Goal: Contribute content: Contribute content

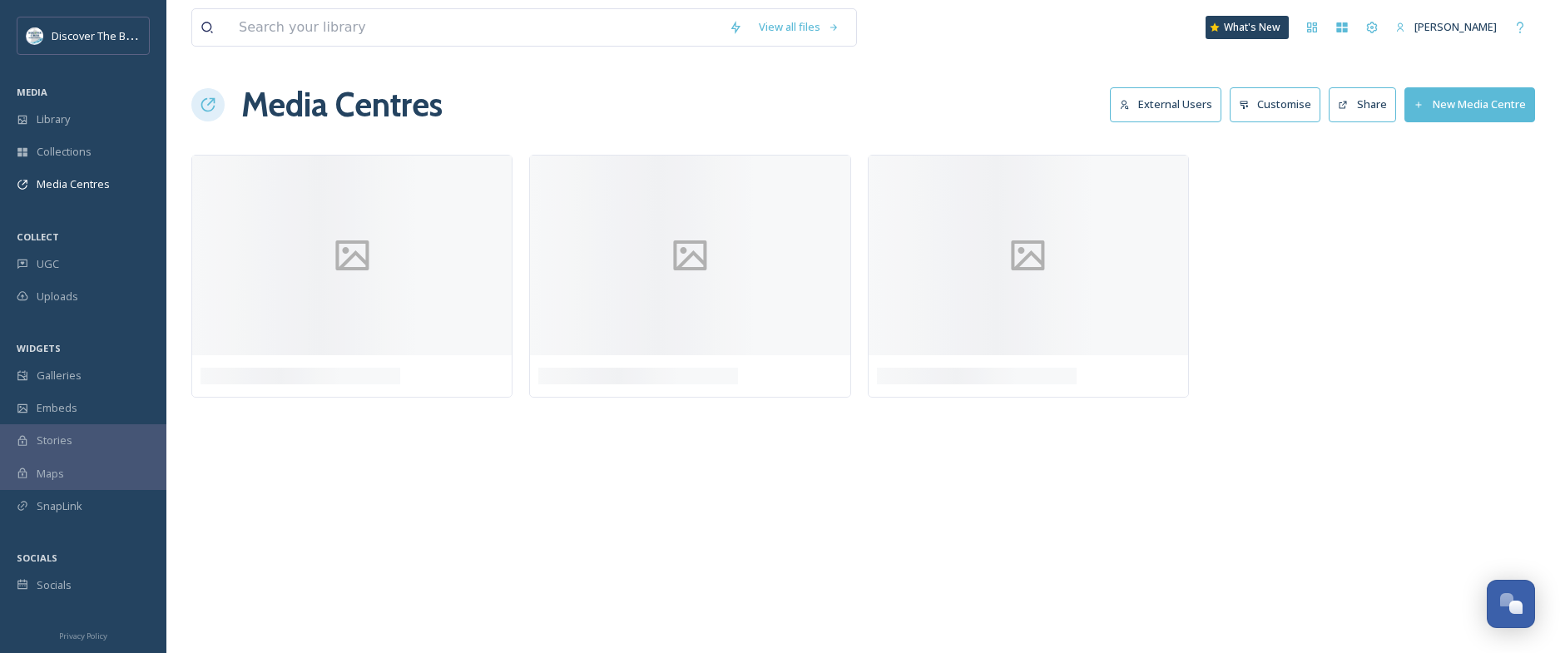
click at [1434, 105] on button "New Media Centre" at bounding box center [1470, 104] width 131 height 34
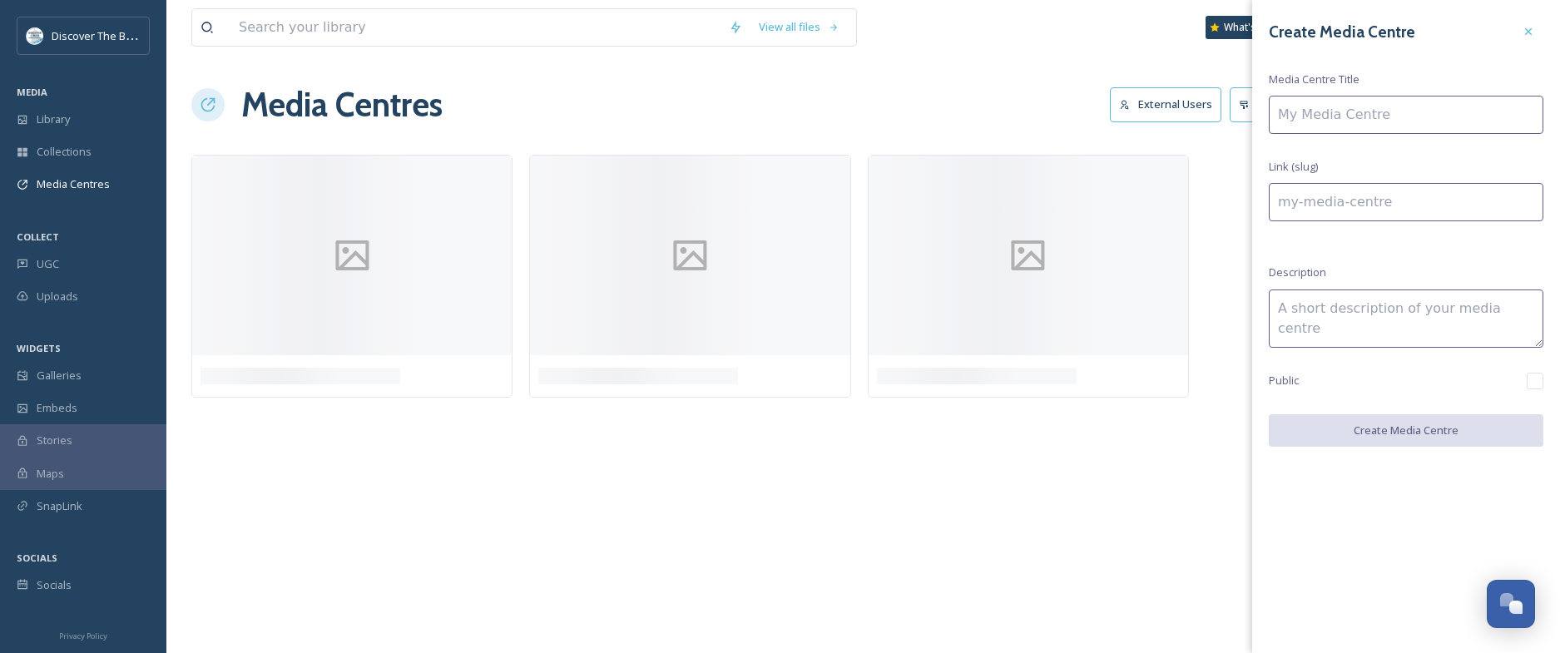
click at [1389, 107] on input at bounding box center [1406, 115] width 275 height 38
type input "S"
type input "s"
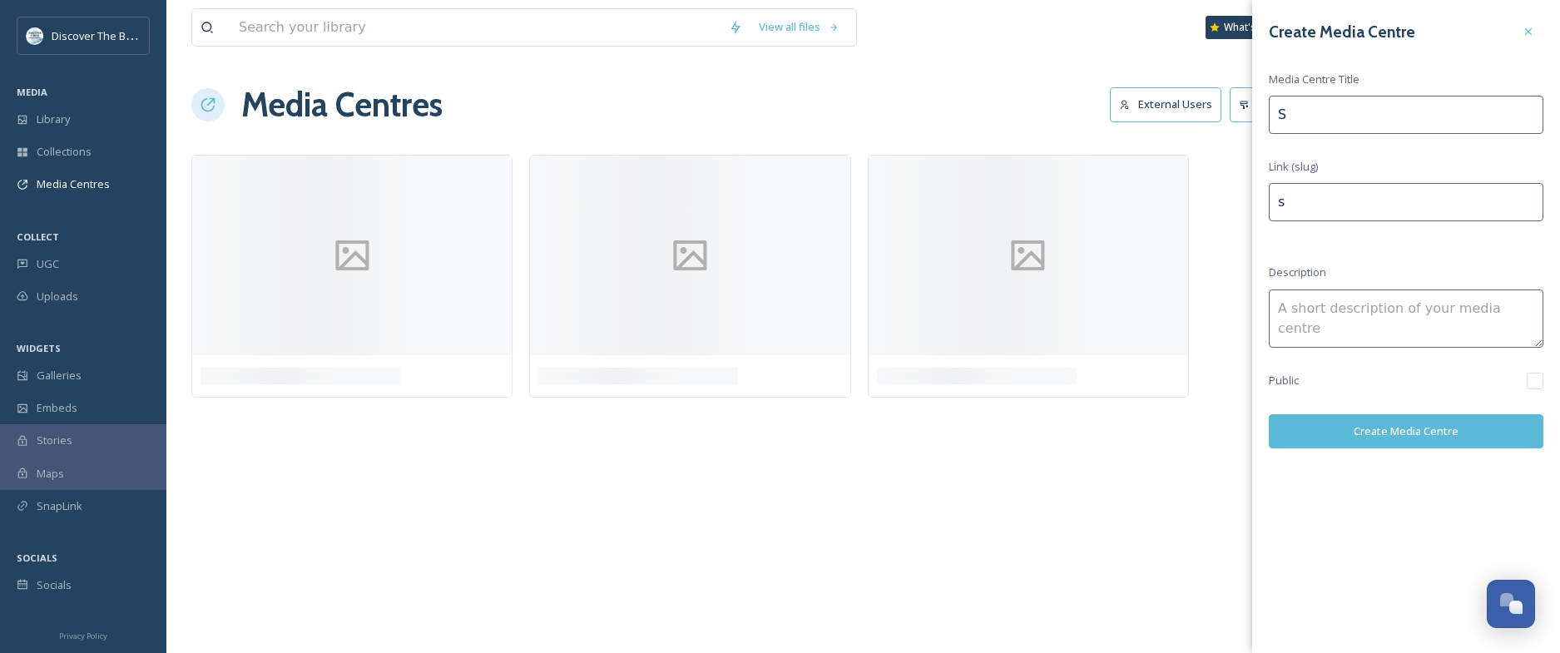
type input "St"
type input "st"
type input "St."
type input "st-"
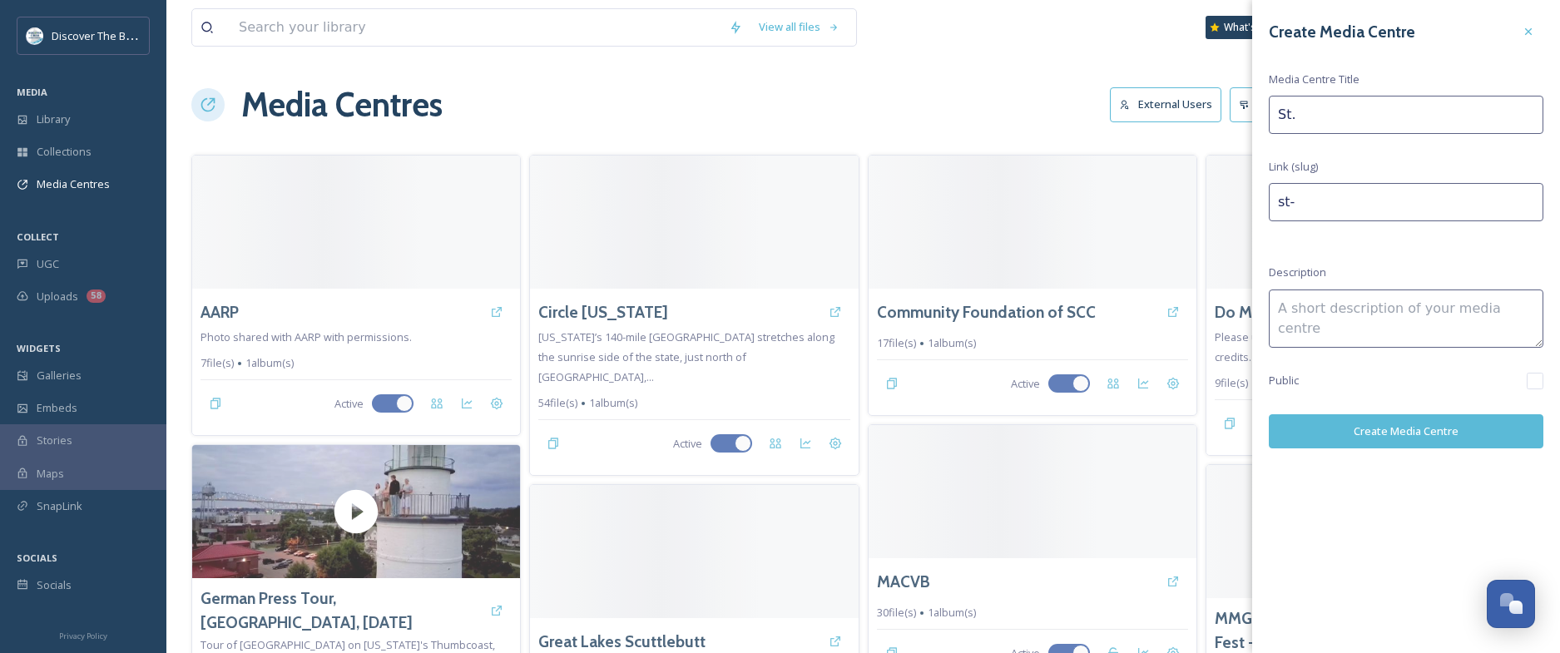
type input "St. C"
type input "st-c"
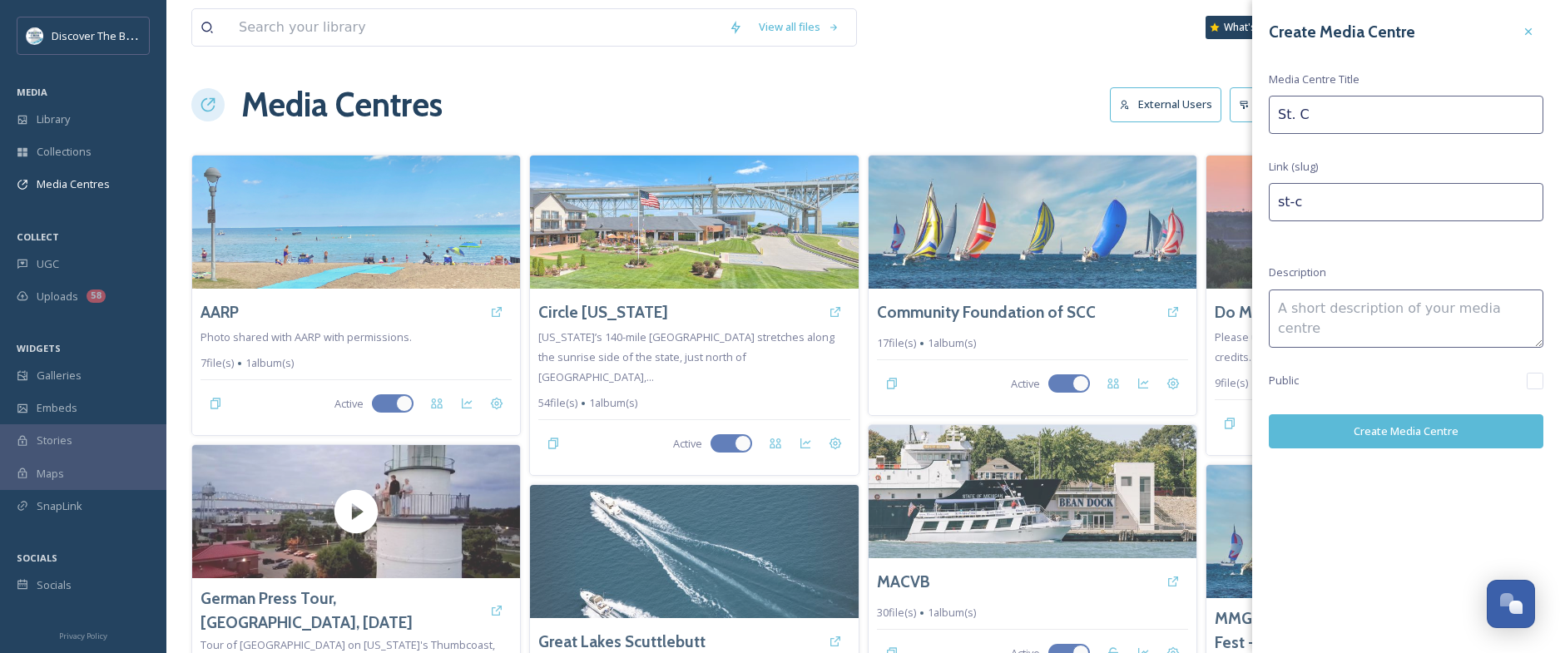
type input "St. Cl"
type input "st-cl"
type input "St. Cla"
type input "st-cla"
type input "St. Clai"
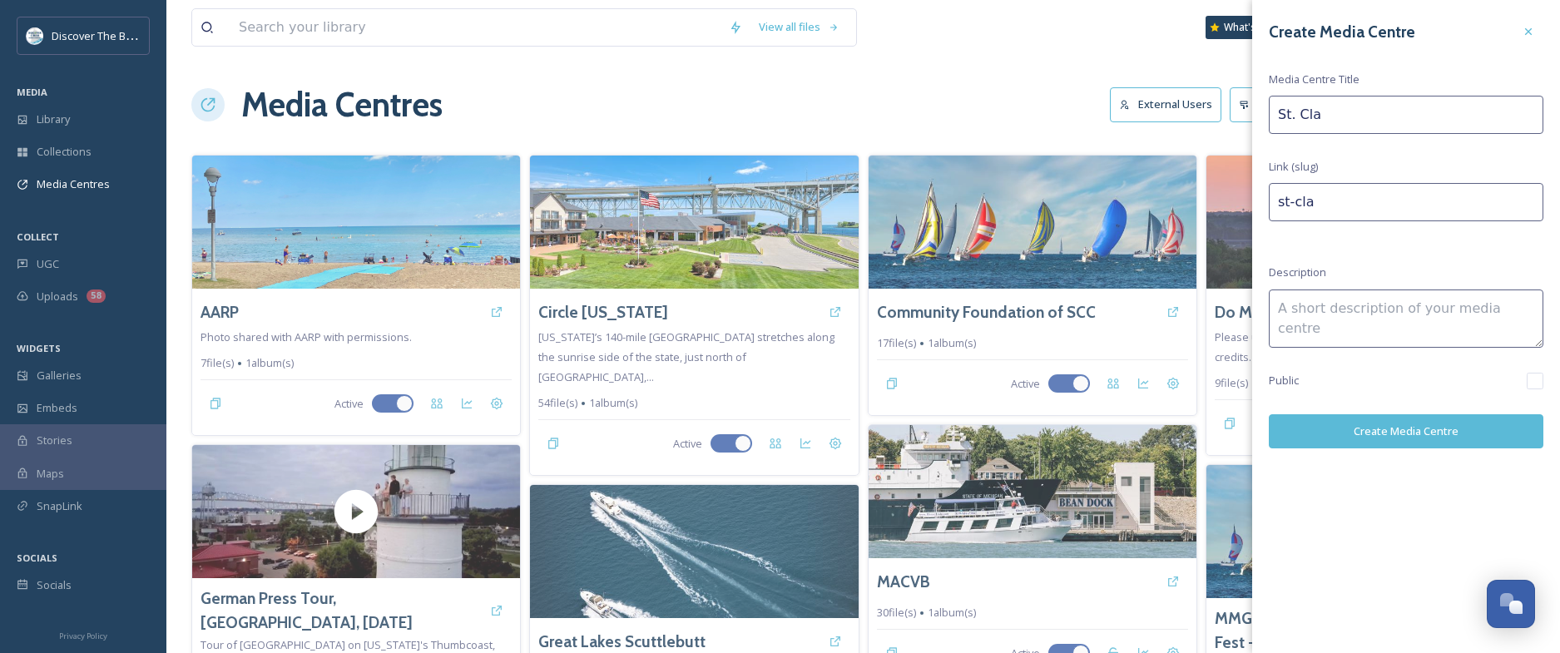
type input "st-clai"
type input "St. Clair"
type input "st-clair"
type input "St. Clair"
type input "st-clair-"
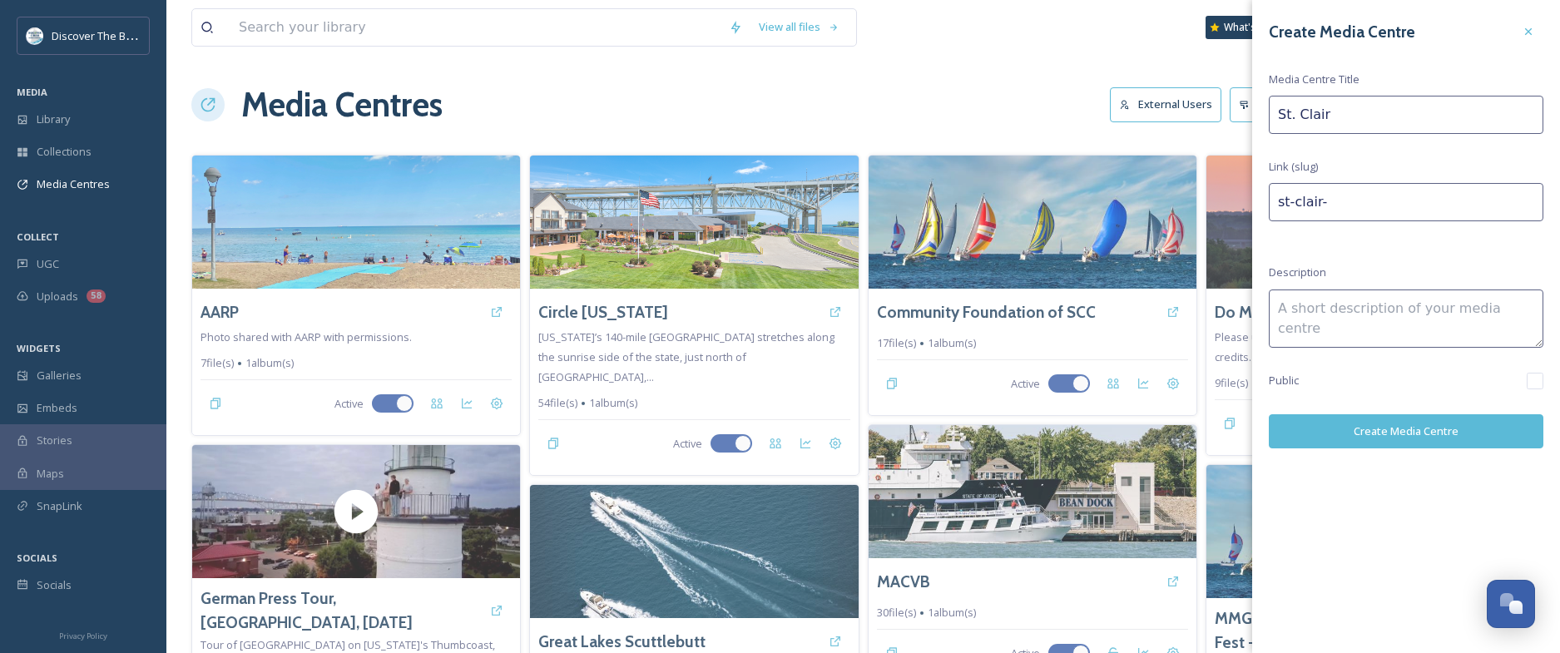
type input "St. Clair I"
type input "st-clair-i"
type input "St. Clair In"
type input "st-clair-in"
type input "[GEOGRAPHIC_DATA]"
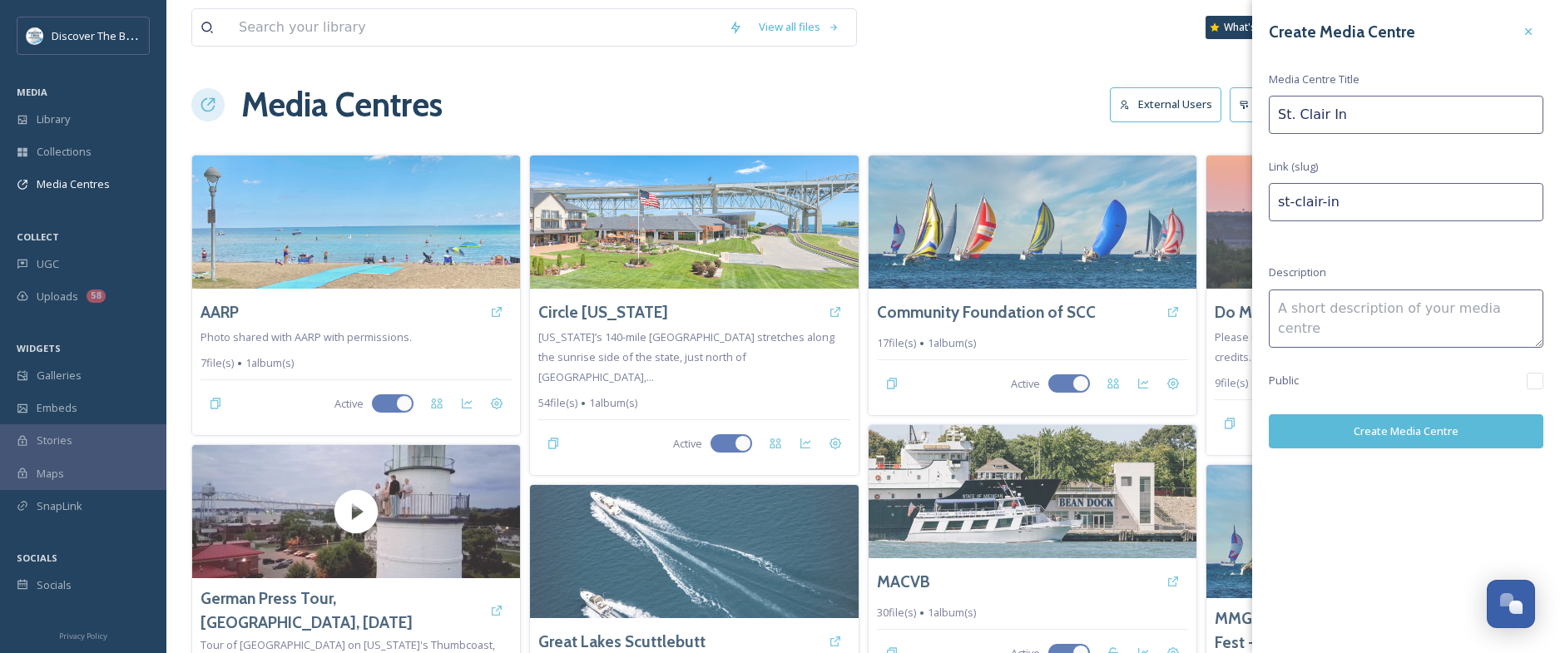
type input "st-clair-inn"
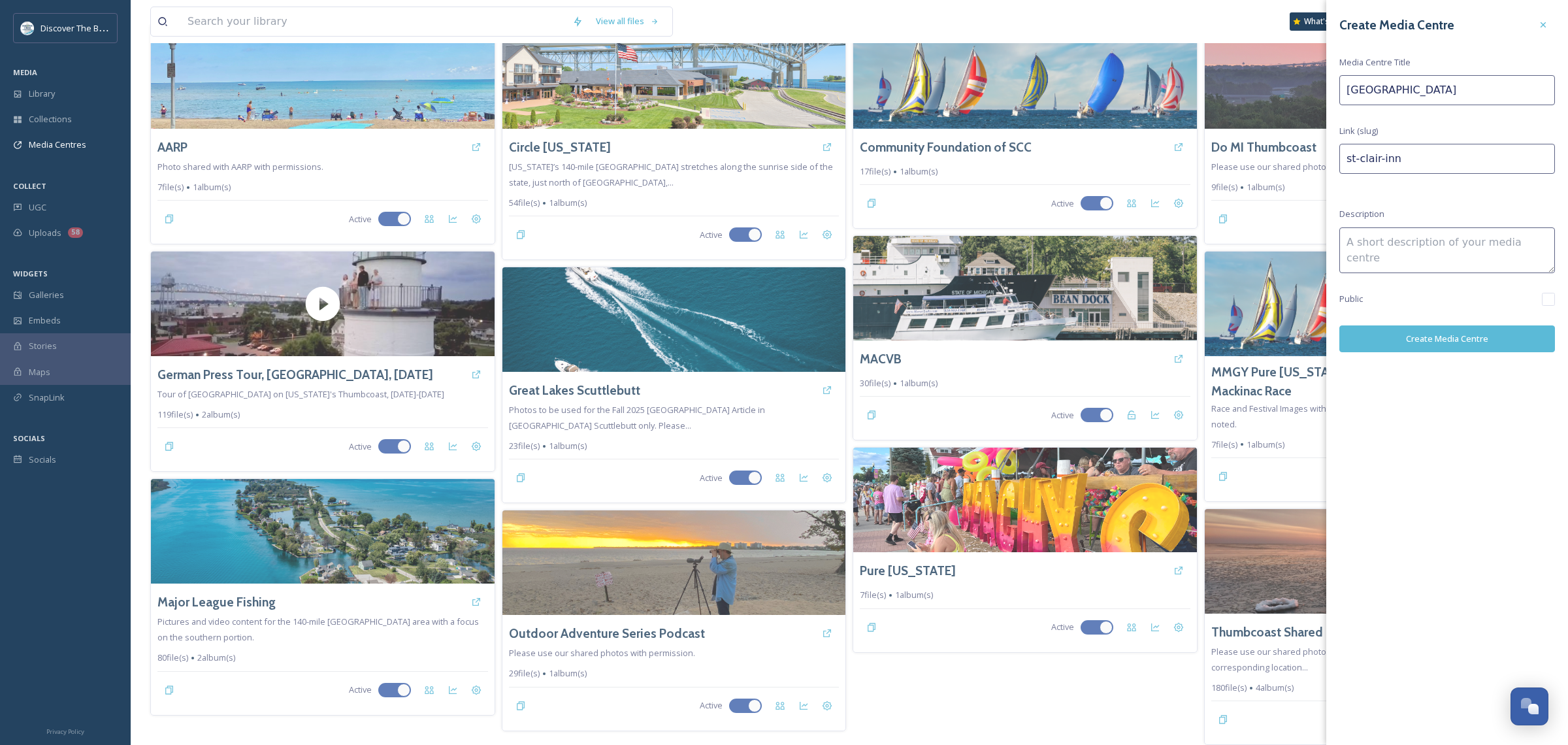
scroll to position [98, 0]
click at [1224, 86] on input "[GEOGRAPHIC_DATA]" at bounding box center [1447, 90] width 216 height 30
paste input "[US_STATE] Association of Equalization Directors"
type input "[US_STATE] Association of Equalization DirectorsSt. [GEOGRAPHIC_DATA]"
type input "-[US_STATE]-association-of-equalization-directorsst-clair-inn"
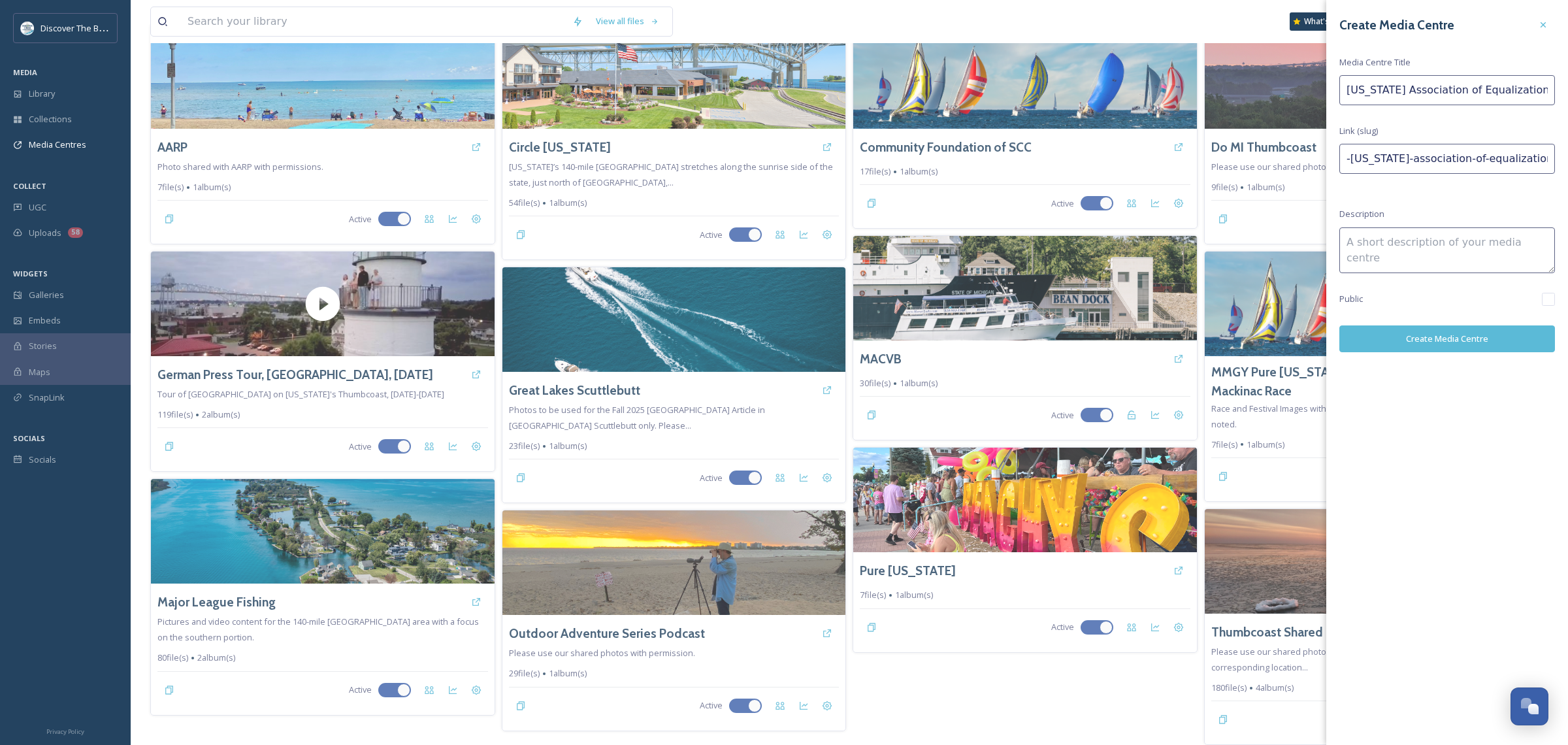
scroll to position [0, 21]
type input "[US_STATE] Association of Equalization Directors [GEOGRAPHIC_DATA]"
type input "-[US_STATE]-association-of-equalization-directors-st-clair-inn"
type input "[US_STATE] Association of Equalization Directors -[GEOGRAPHIC_DATA]"
type input "-[US_STATE]-association-of-equalization-directors--st-clair-inn"
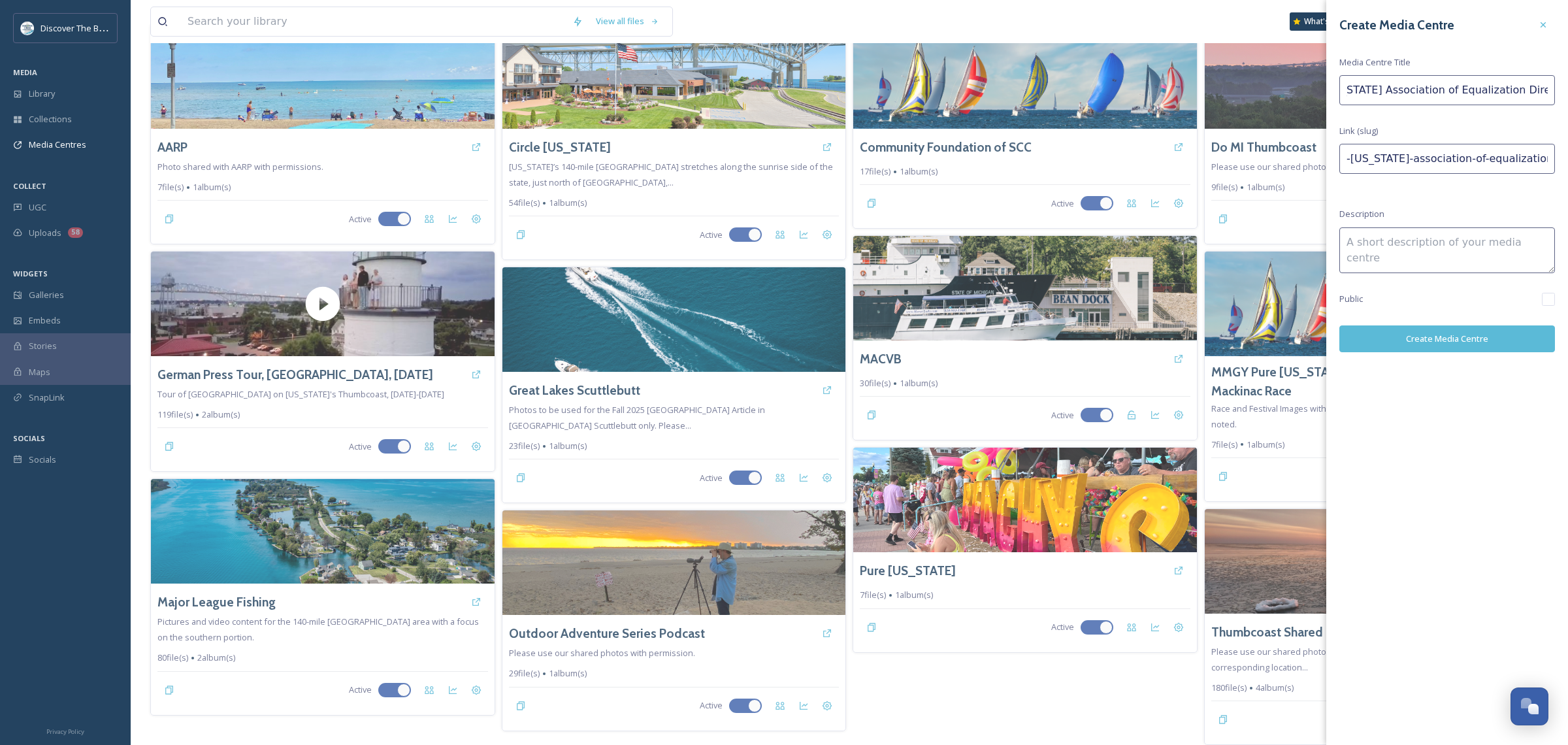
scroll to position [0, 28]
type input "[US_STATE] Association of Equalization Directors -[GEOGRAPHIC_DATA]"
click at [1224, 337] on button "Create Media Centre" at bounding box center [1447, 338] width 216 height 27
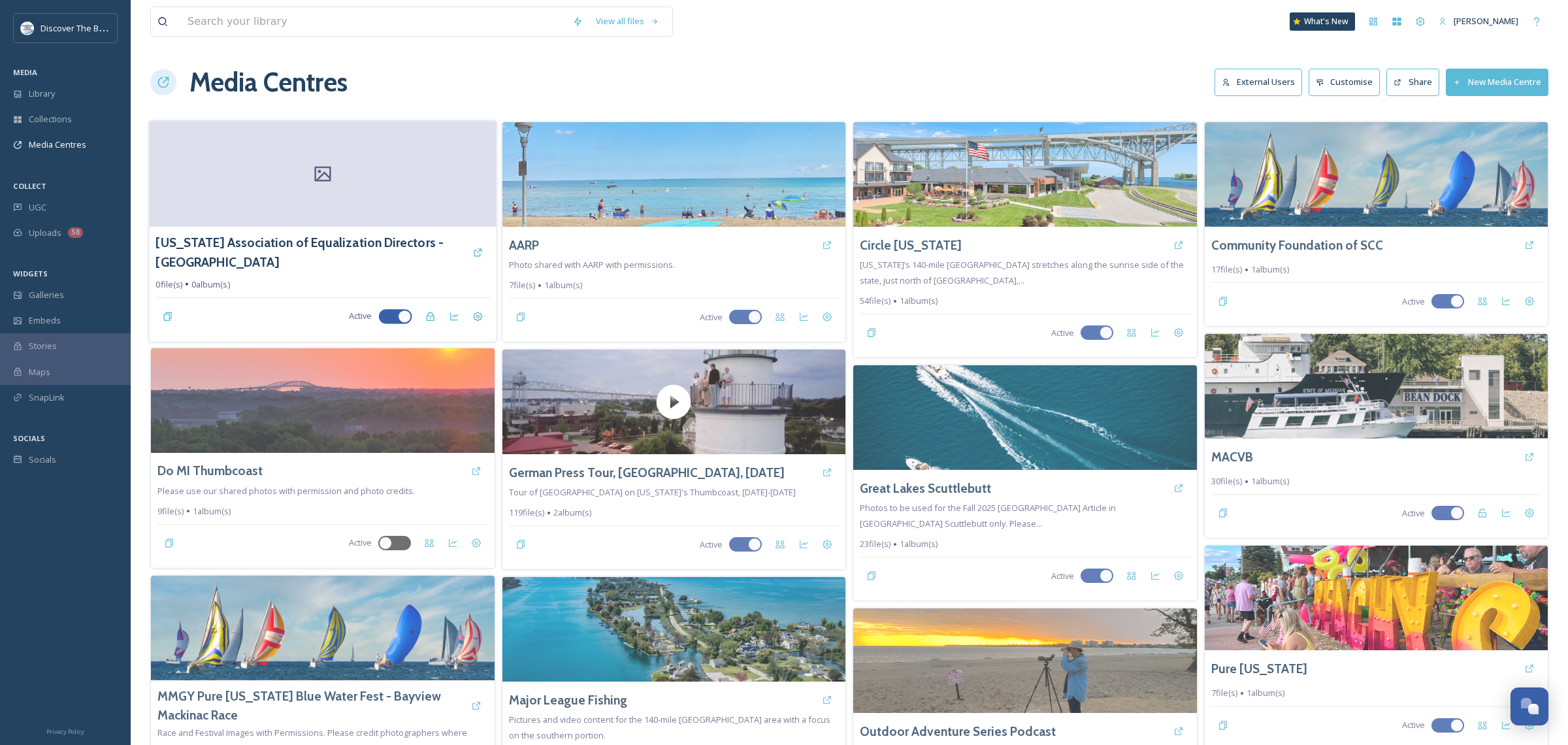
click at [348, 196] on div at bounding box center [323, 173] width 347 height 106
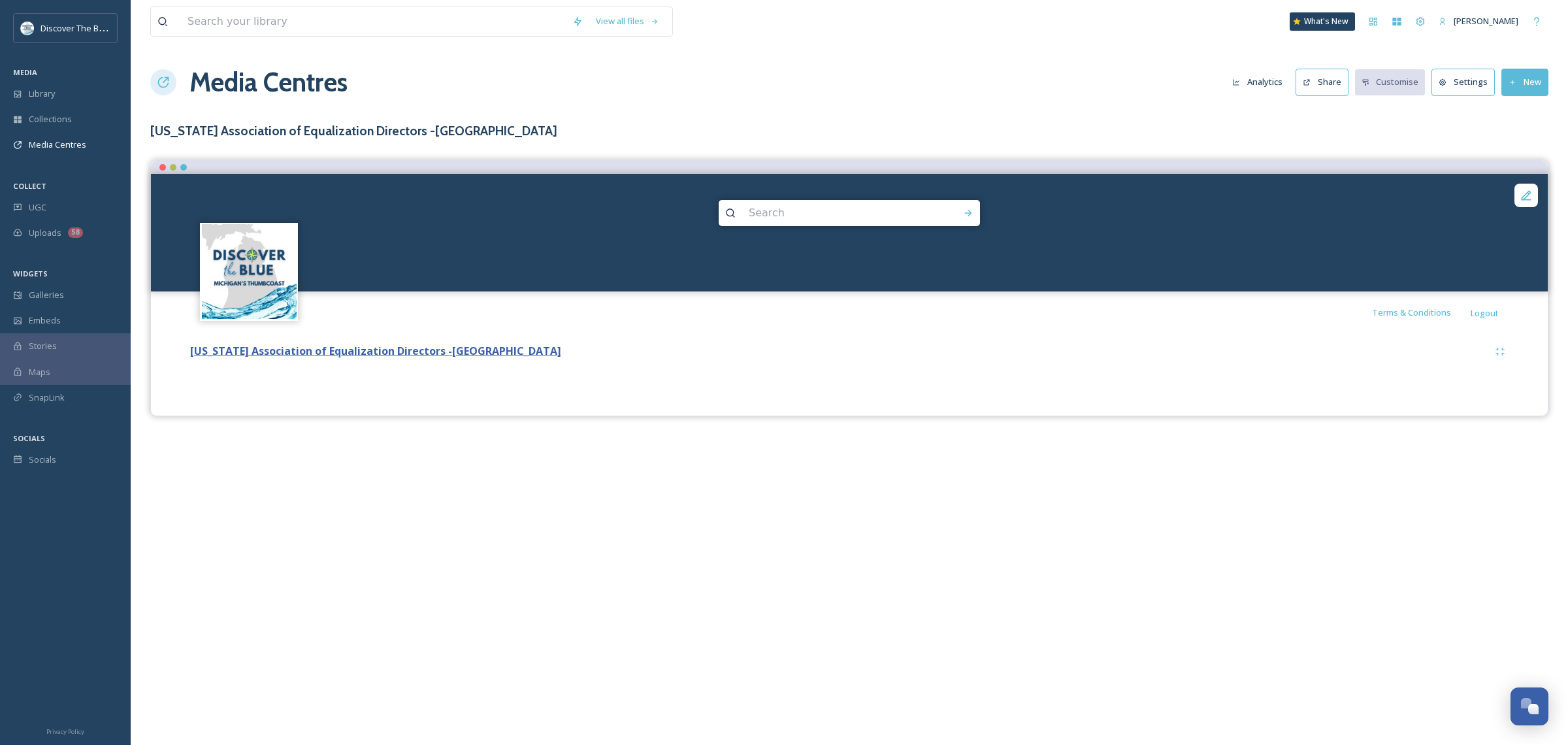
click at [254, 352] on strong "[US_STATE] Association of Equalization Directors -[GEOGRAPHIC_DATA]" at bounding box center [375, 351] width 371 height 14
click at [391, 512] on div "View all files What's New [PERSON_NAME] Media Centres Analytics Share Customise…" at bounding box center [849, 372] width 1438 height 745
click at [375, 356] on strong "[US_STATE] Association of Equalization Directors -[GEOGRAPHIC_DATA]" at bounding box center [375, 351] width 371 height 14
click at [393, 349] on strong "[US_STATE] Association of Equalization Directors -[GEOGRAPHIC_DATA]" at bounding box center [375, 351] width 371 height 14
click at [247, 349] on strong "[US_STATE] Association of Equalization Directors -[GEOGRAPHIC_DATA]" at bounding box center [375, 351] width 371 height 14
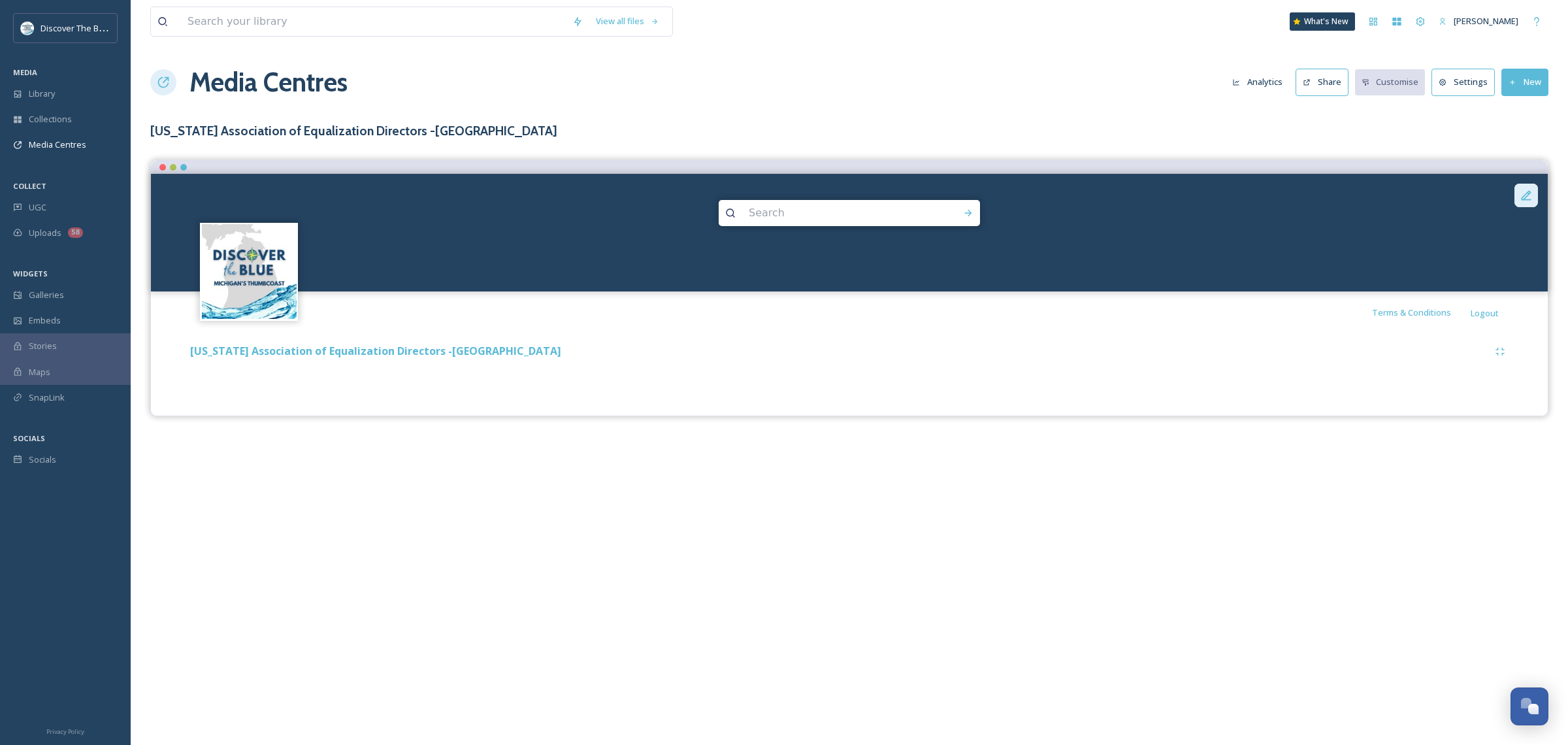
click at [1224, 192] on icon at bounding box center [1526, 195] width 13 height 13
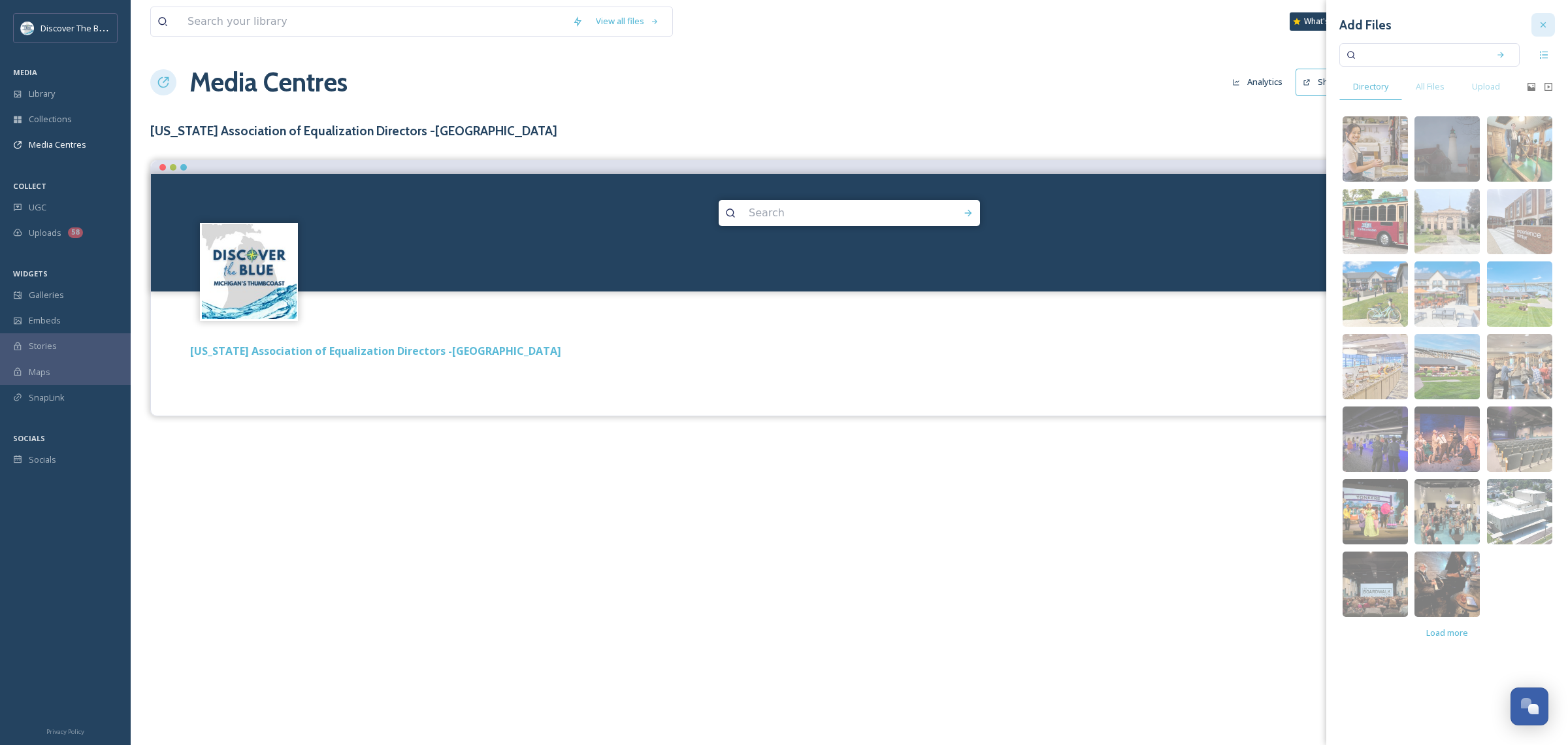
click at [1224, 23] on icon at bounding box center [1543, 24] width 5 height 5
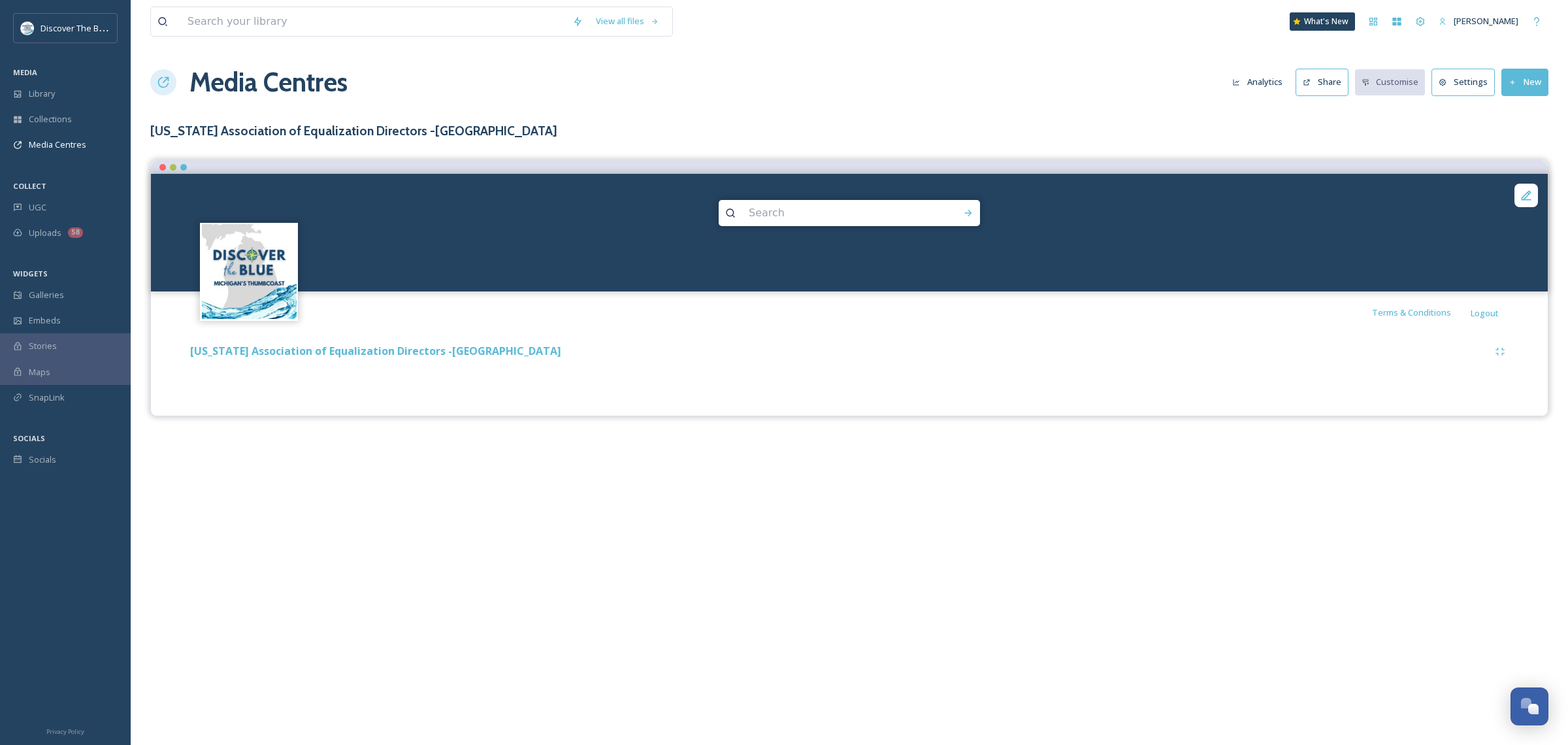
click at [251, 158] on div "View all files What's New [PERSON_NAME] Media Centres Analytics Share Customise…" at bounding box center [849, 372] width 1438 height 745
click at [49, 71] on div "MEDIA" at bounding box center [65, 73] width 130 height 17
click at [13, 72] on span "MEDIA" at bounding box center [25, 72] width 24 height 9
click at [36, 91] on span "Library" at bounding box center [42, 93] width 26 height 13
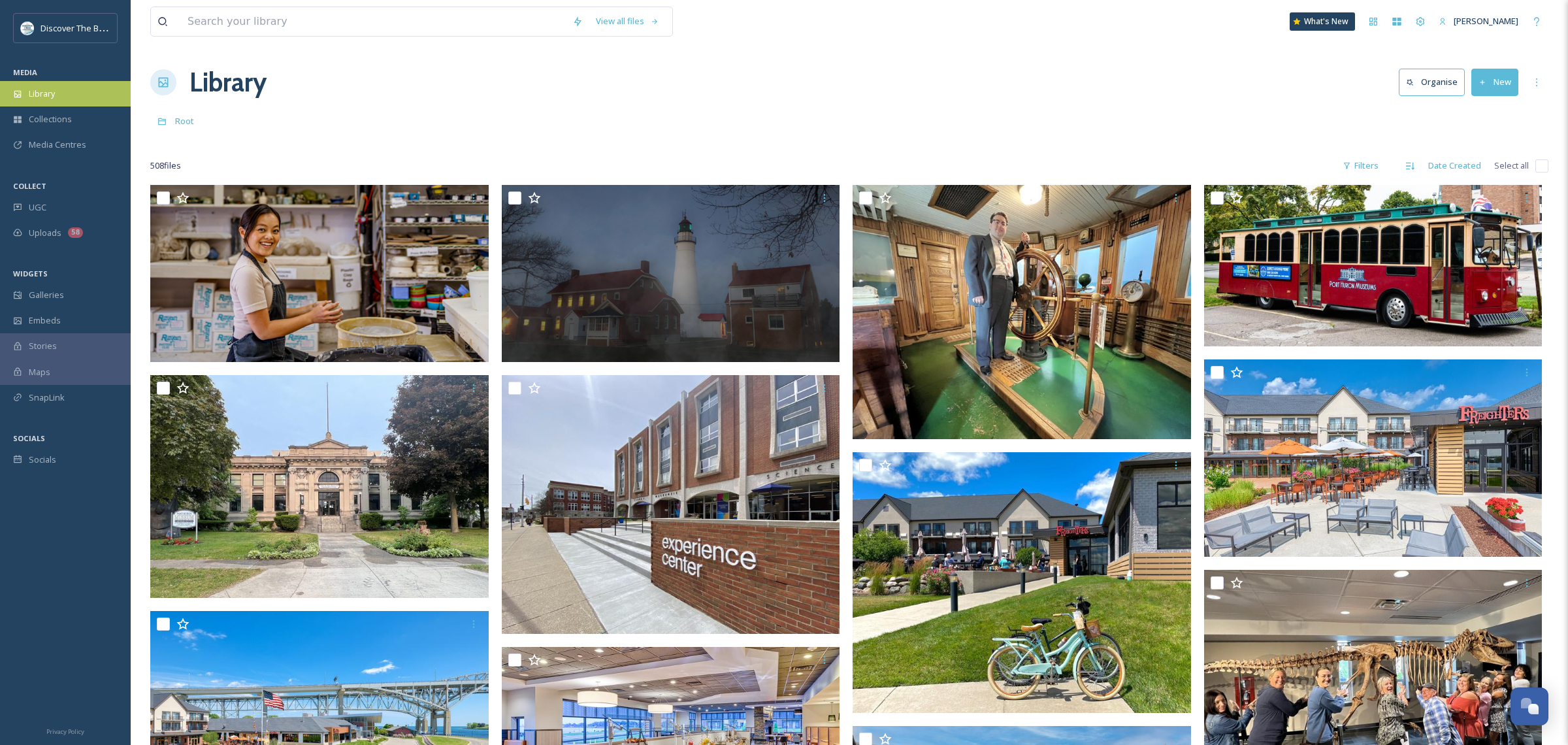
click at [57, 92] on div "Library" at bounding box center [65, 93] width 130 height 25
click at [62, 145] on span "Media Centres" at bounding box center [57, 144] width 57 height 13
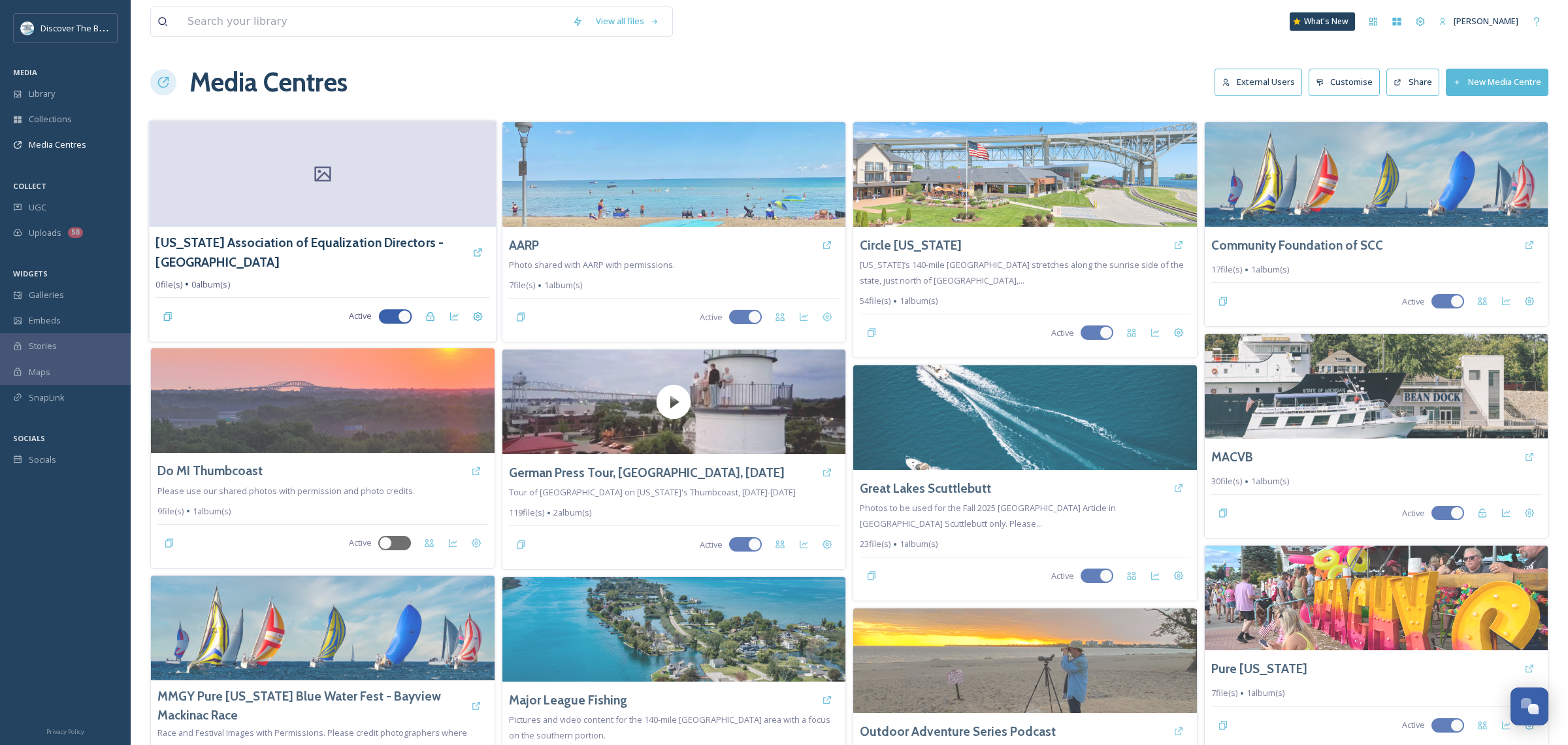
click at [375, 180] on div at bounding box center [323, 173] width 347 height 106
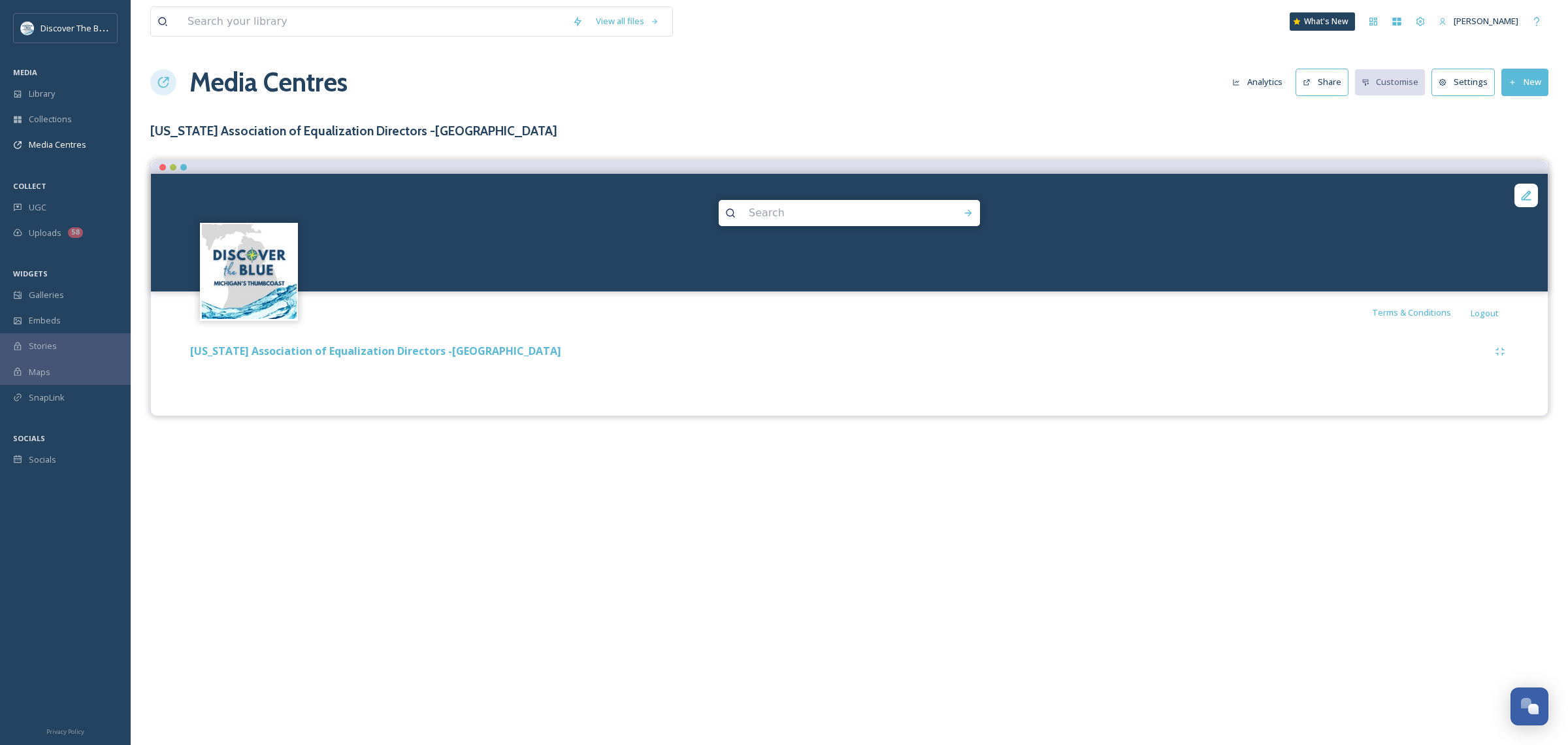
drag, startPoint x: 1515, startPoint y: 84, endPoint x: 1507, endPoint y: 85, distance: 8.1
click at [1224, 84] on icon at bounding box center [1512, 82] width 9 height 9
click at [268, 192] on div at bounding box center [849, 232] width 1397 height 118
click at [274, 285] on img at bounding box center [249, 271] width 95 height 95
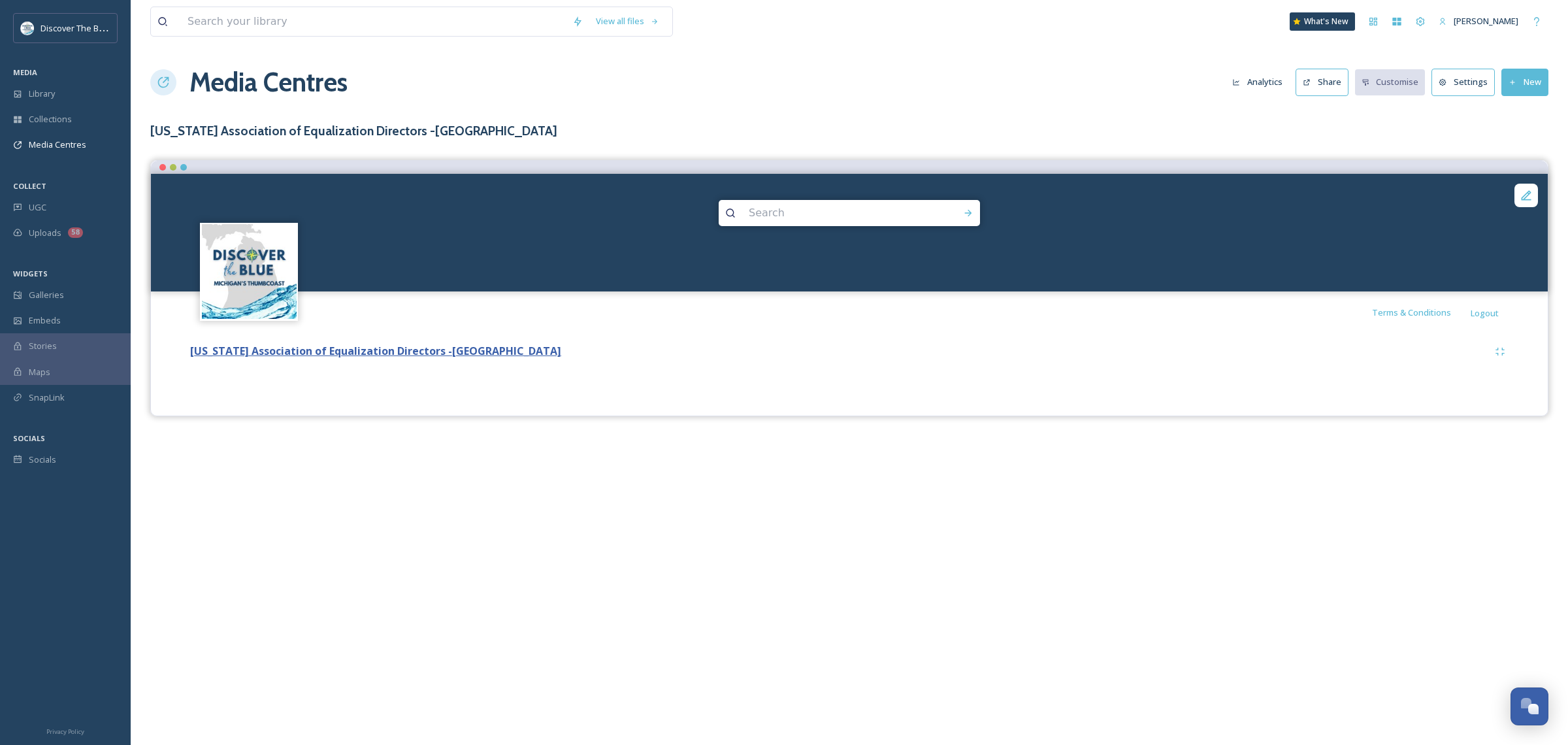
click at [407, 349] on strong "[US_STATE] Association of Equalization Directors -[GEOGRAPHIC_DATA]" at bounding box center [375, 351] width 371 height 14
click at [328, 352] on strong "[US_STATE] Association of Equalization Directors -[GEOGRAPHIC_DATA]" at bounding box center [375, 351] width 371 height 14
click at [327, 352] on strong "[US_STATE] Association of Equalization Directors -[GEOGRAPHIC_DATA]" at bounding box center [375, 351] width 371 height 14
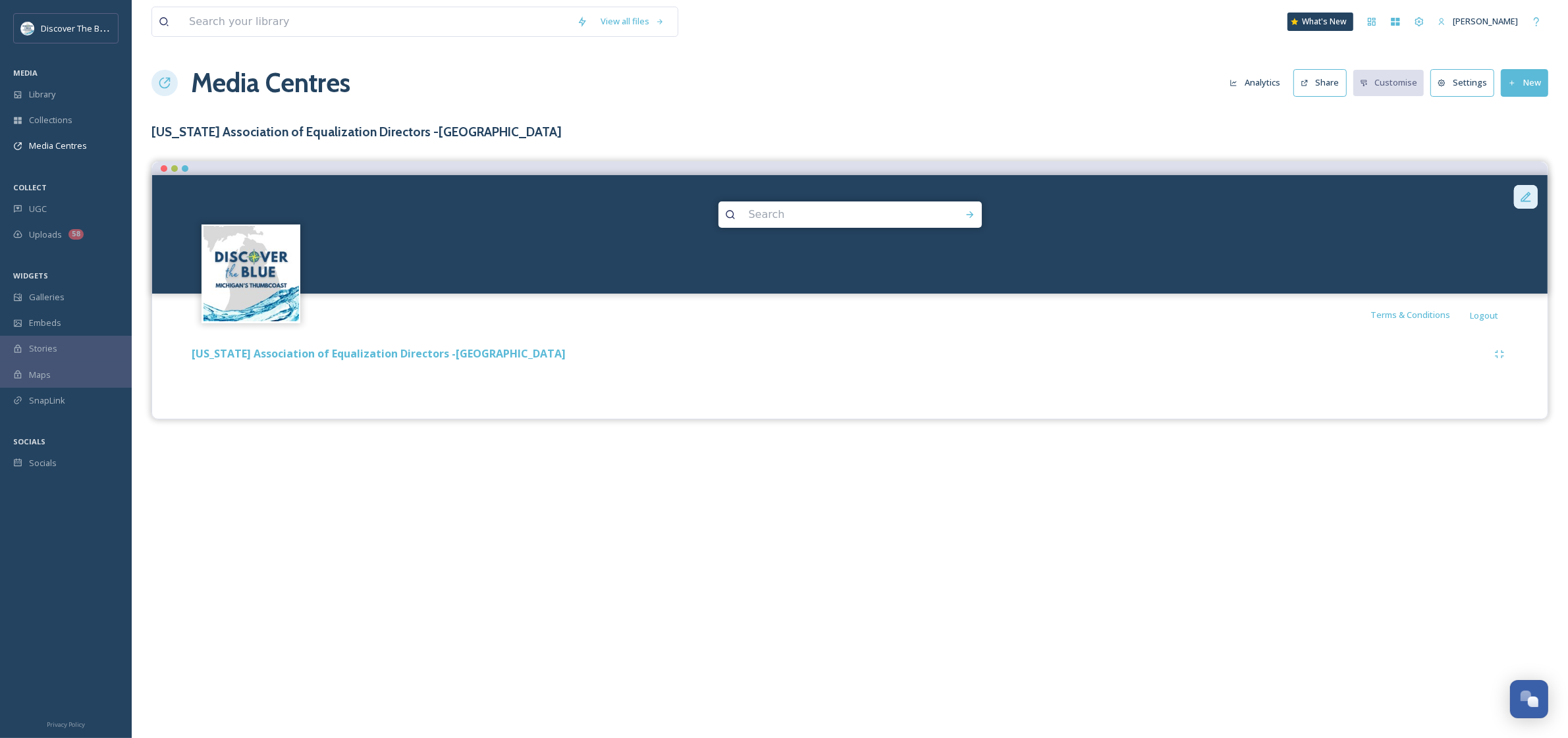
click at [1234, 202] on icon at bounding box center [1526, 196] width 9 height 9
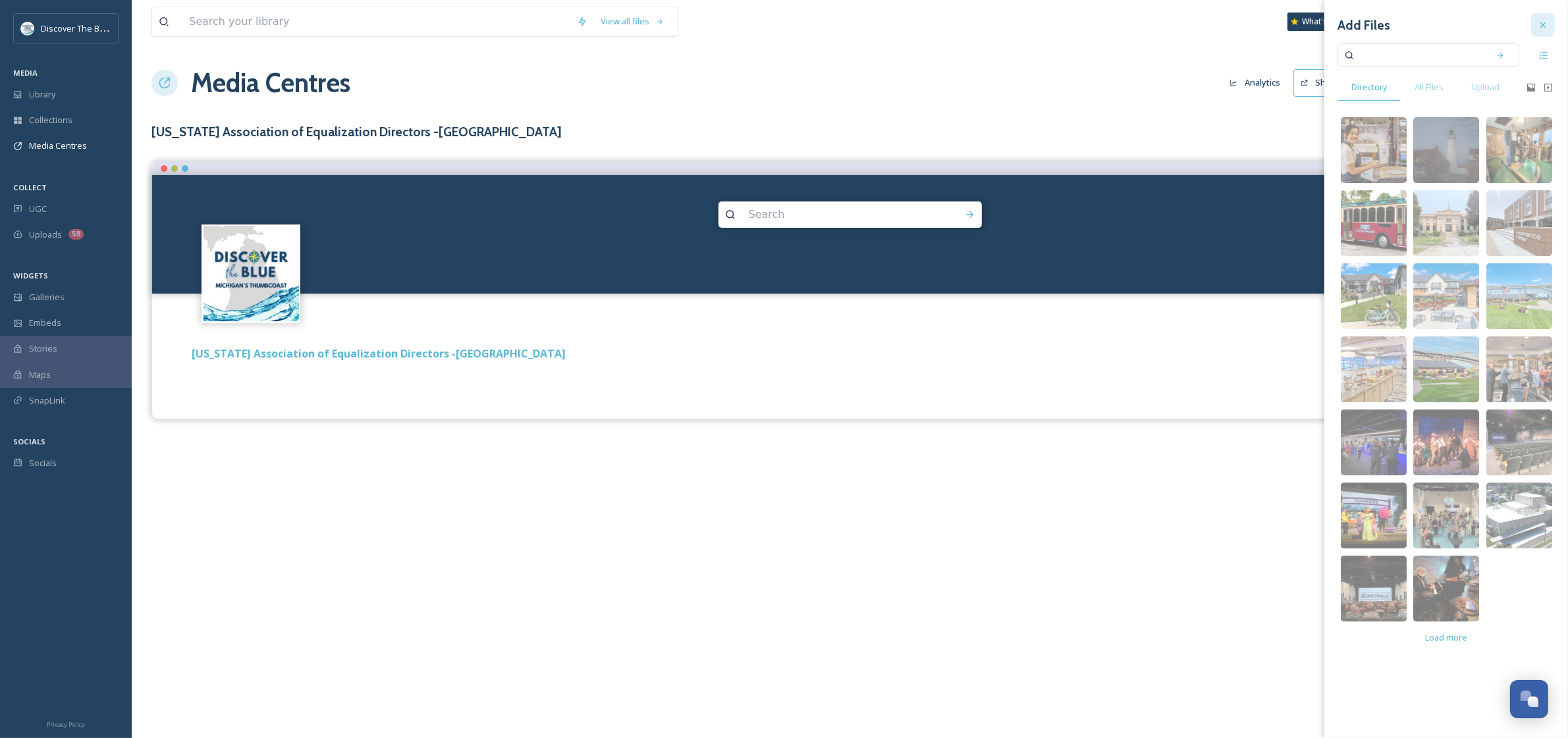
click at [1234, 30] on div at bounding box center [1543, 25] width 24 height 24
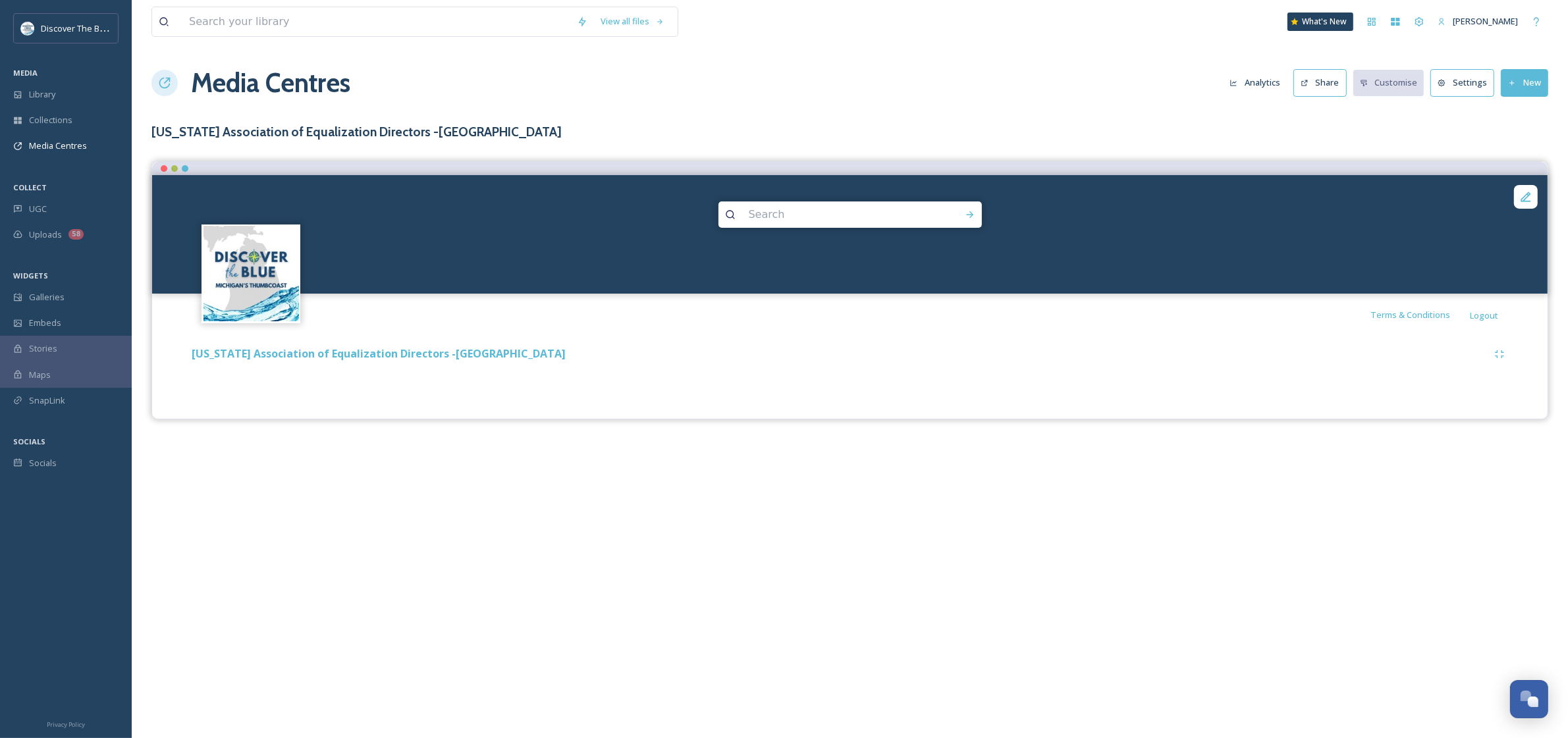
click at [1187, 363] on div "[US_STATE] Association of Equalization Directors -[GEOGRAPHIC_DATA]" at bounding box center [850, 354] width 1323 height 24
click at [385, 355] on strong "[US_STATE] Association of Equalization Directors -[GEOGRAPHIC_DATA]" at bounding box center [378, 354] width 374 height 14
click at [1234, 195] on icon at bounding box center [1526, 196] width 13 height 13
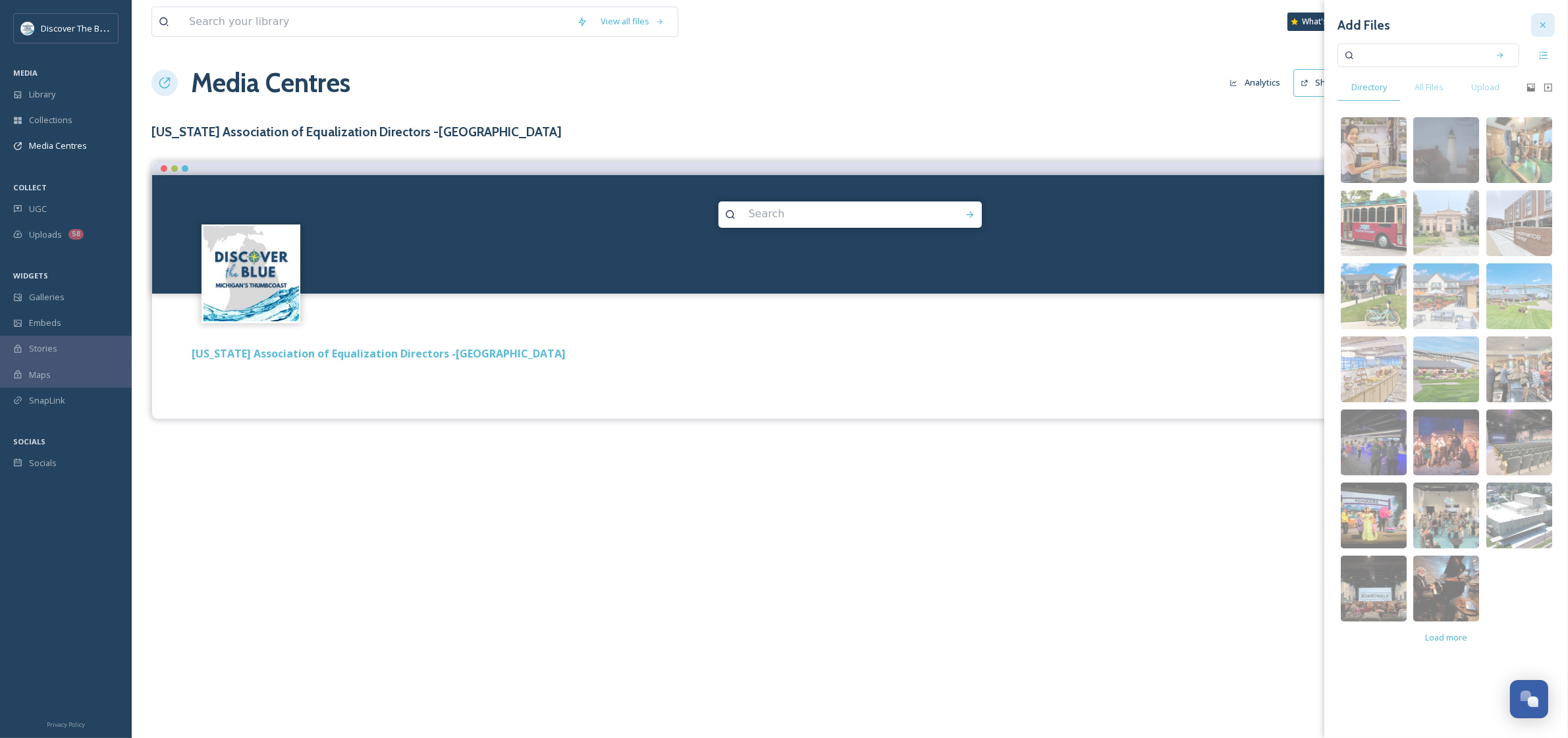
click at [1234, 22] on icon at bounding box center [1543, 25] width 10 height 10
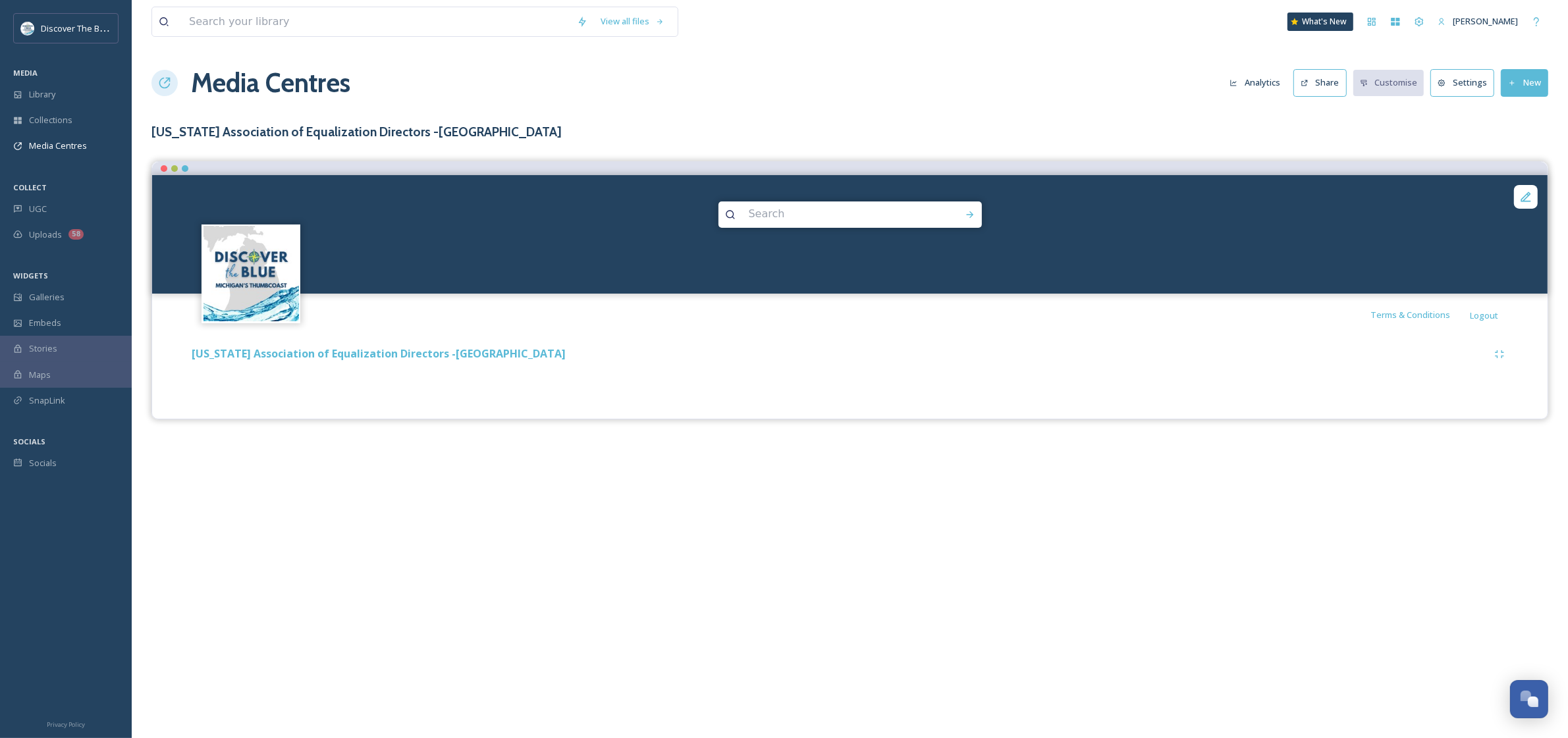
drag, startPoint x: 905, startPoint y: 77, endPoint x: 682, endPoint y: 21, distance: 229.9
click at [856, 62] on div "View all files What's New [PERSON_NAME] Media Centres Analytics Share Customise…" at bounding box center [849, 369] width 1437 height 738
click at [49, 97] on span "Library" at bounding box center [42, 94] width 26 height 13
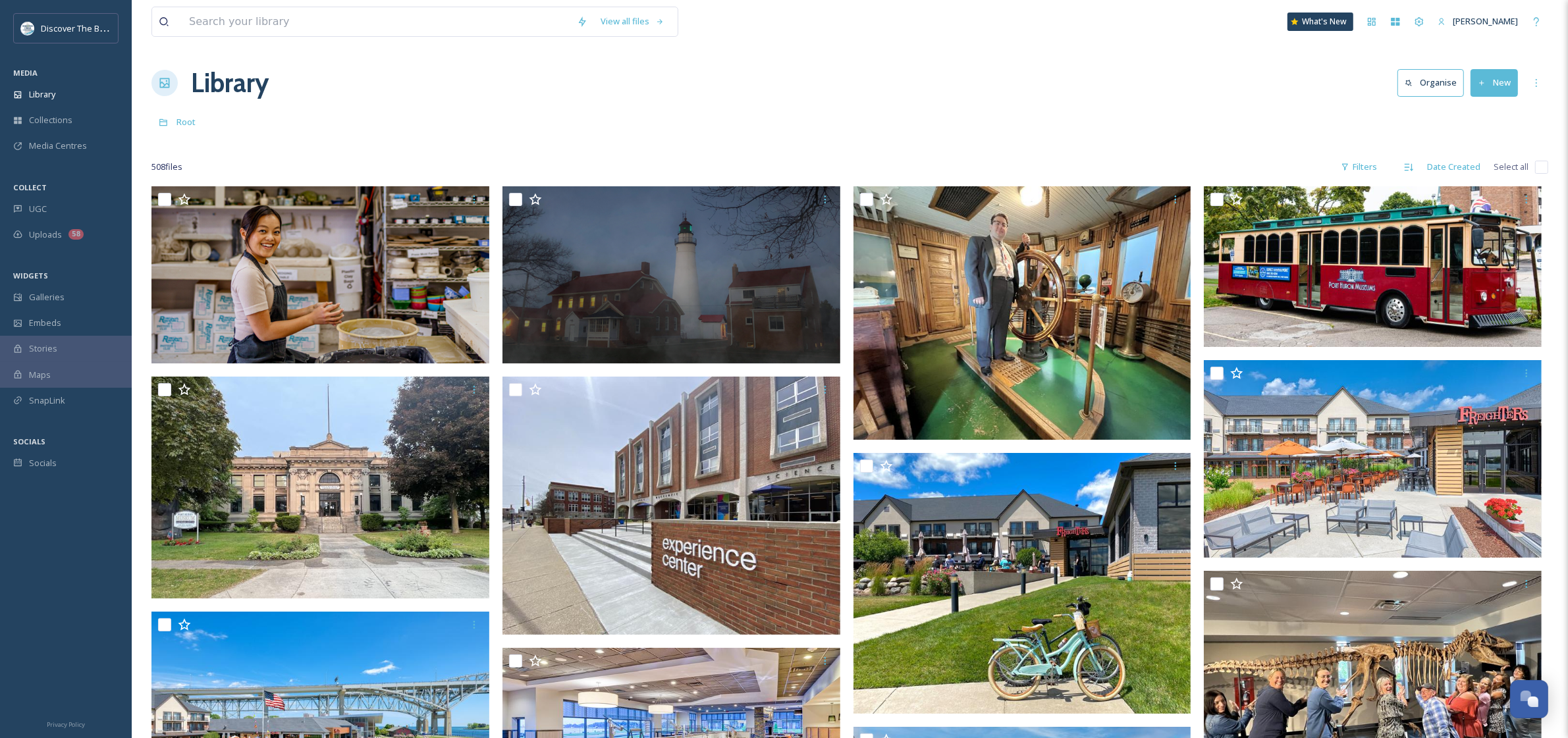
click at [1234, 85] on button "New" at bounding box center [1494, 82] width 47 height 27
click at [1234, 114] on span "File Upload" at bounding box center [1488, 114] width 44 height 13
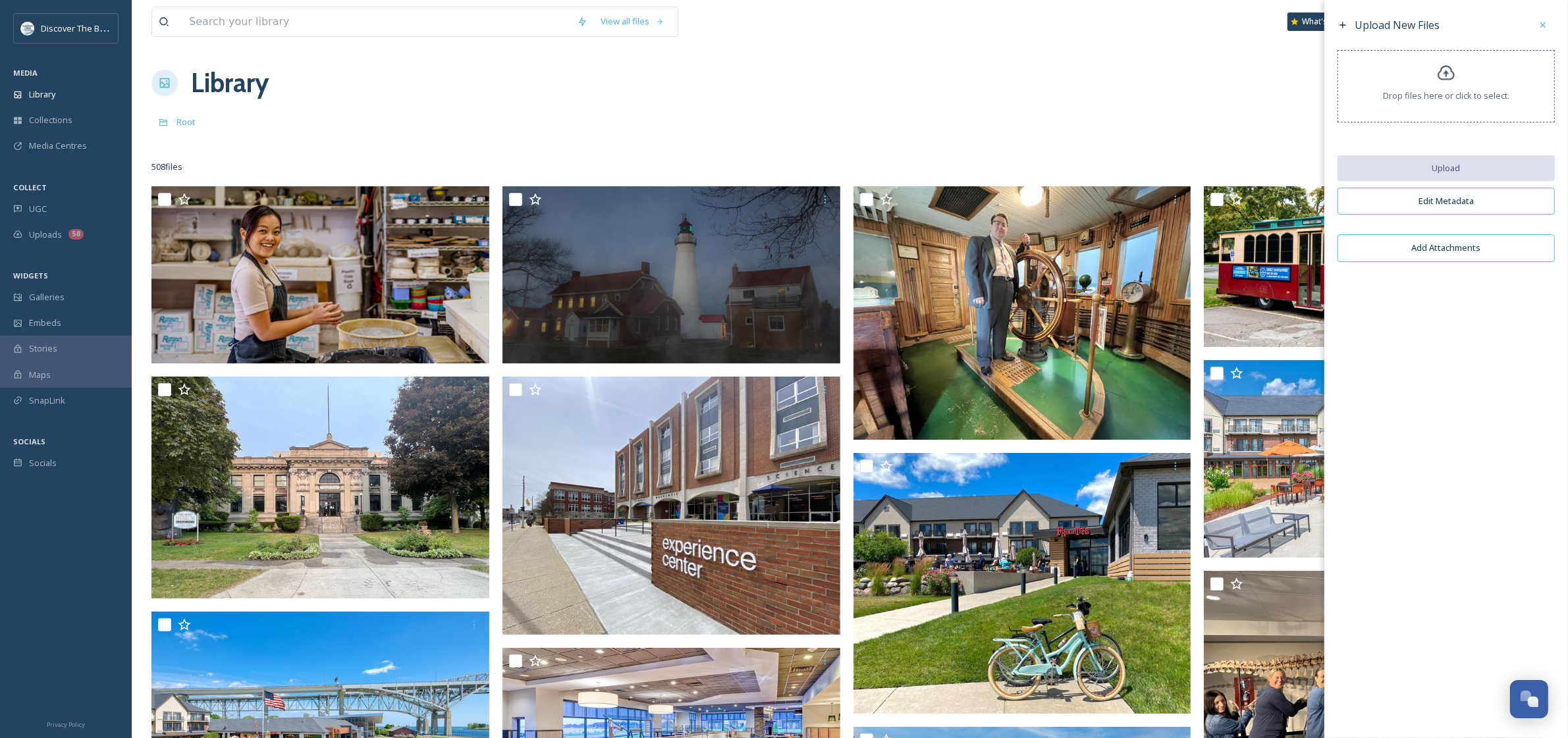
click at [1234, 100] on span "Drop files here or click to select." at bounding box center [1446, 96] width 127 height 13
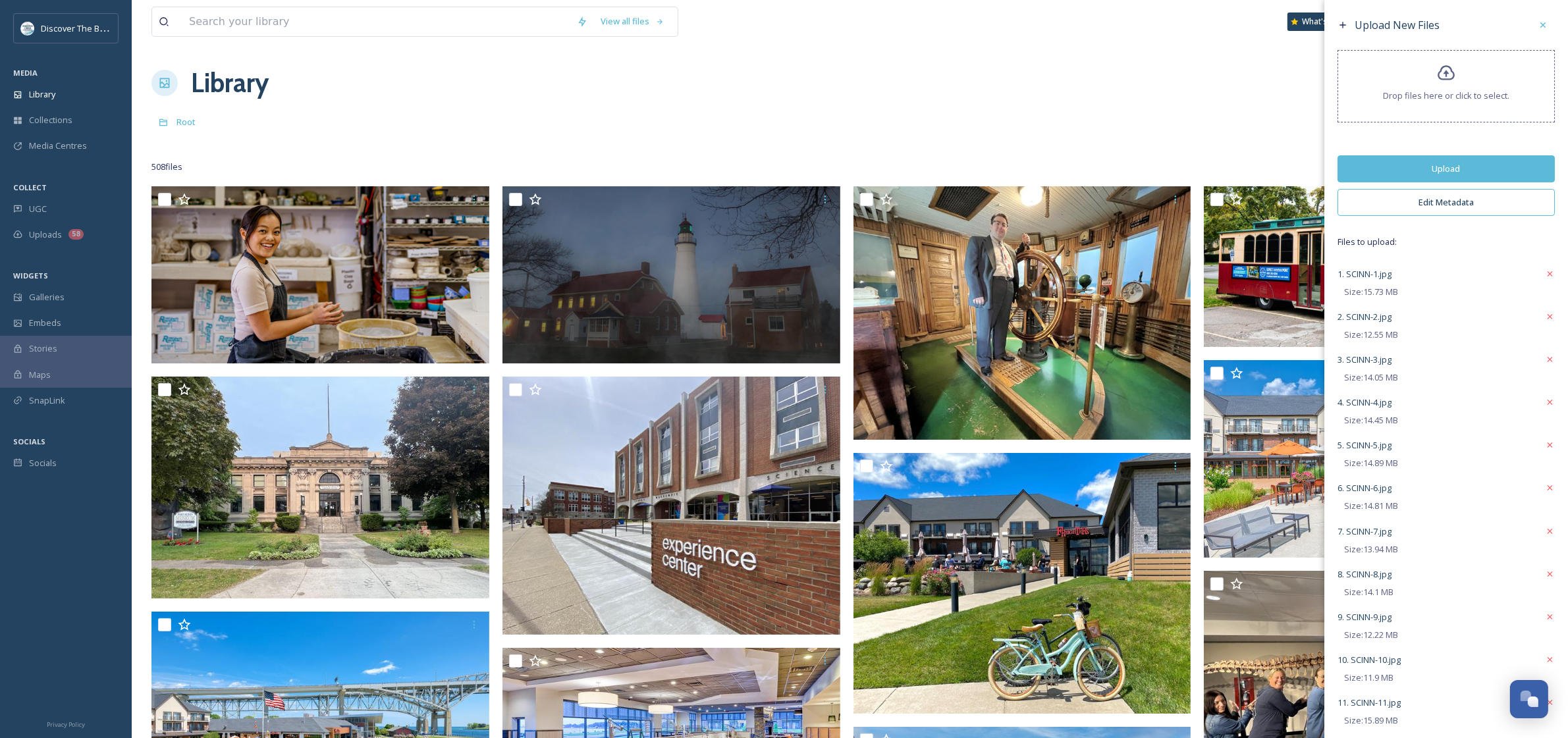
click at [1234, 171] on button "Upload" at bounding box center [1446, 168] width 218 height 27
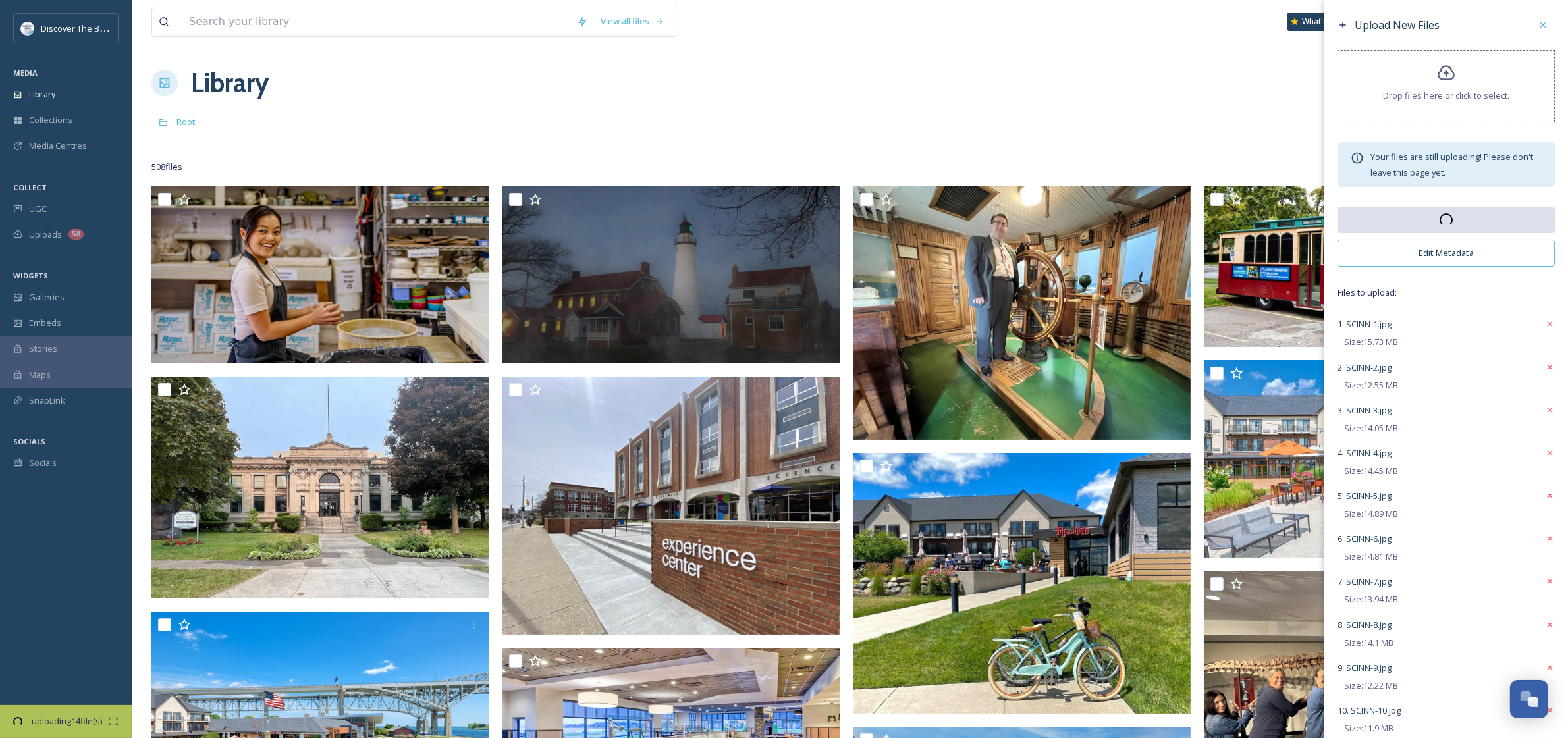
click at [1234, 252] on button "Edit Metadata" at bounding box center [1446, 253] width 218 height 27
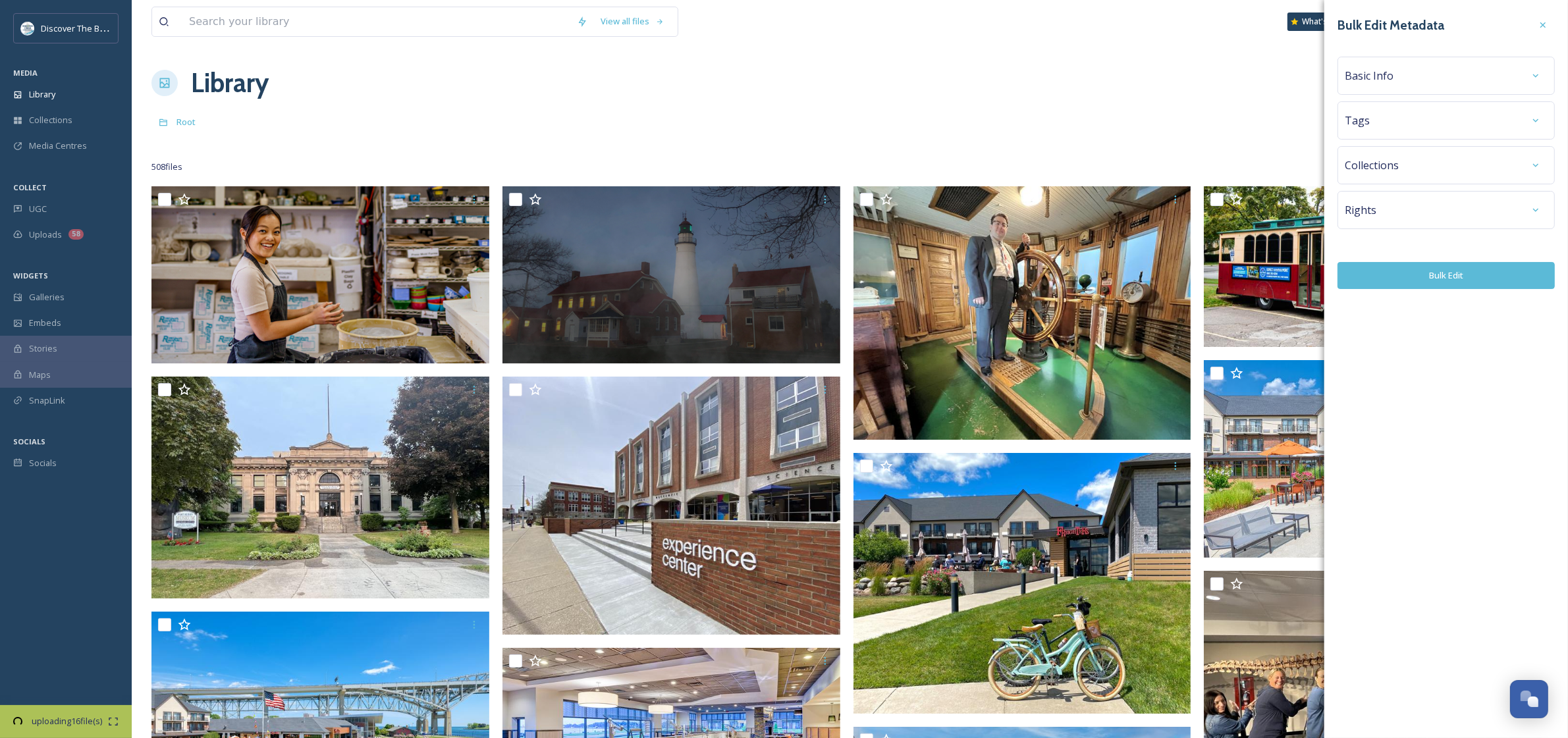
click at [1234, 71] on span "Basic Info" at bounding box center [1369, 76] width 49 height 16
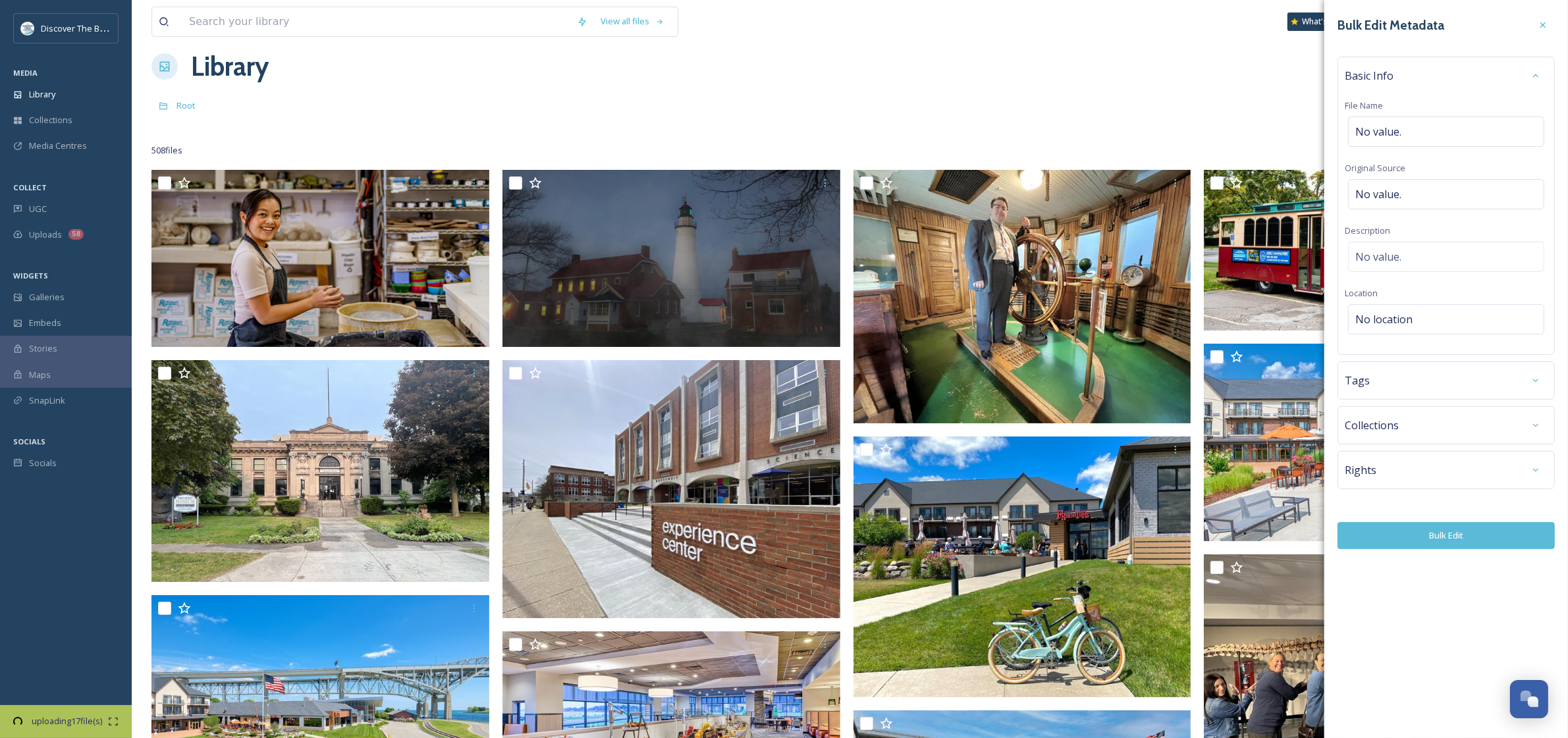
scroll to position [17, 0]
click at [1234, 471] on div "Rights" at bounding box center [1446, 470] width 203 height 24
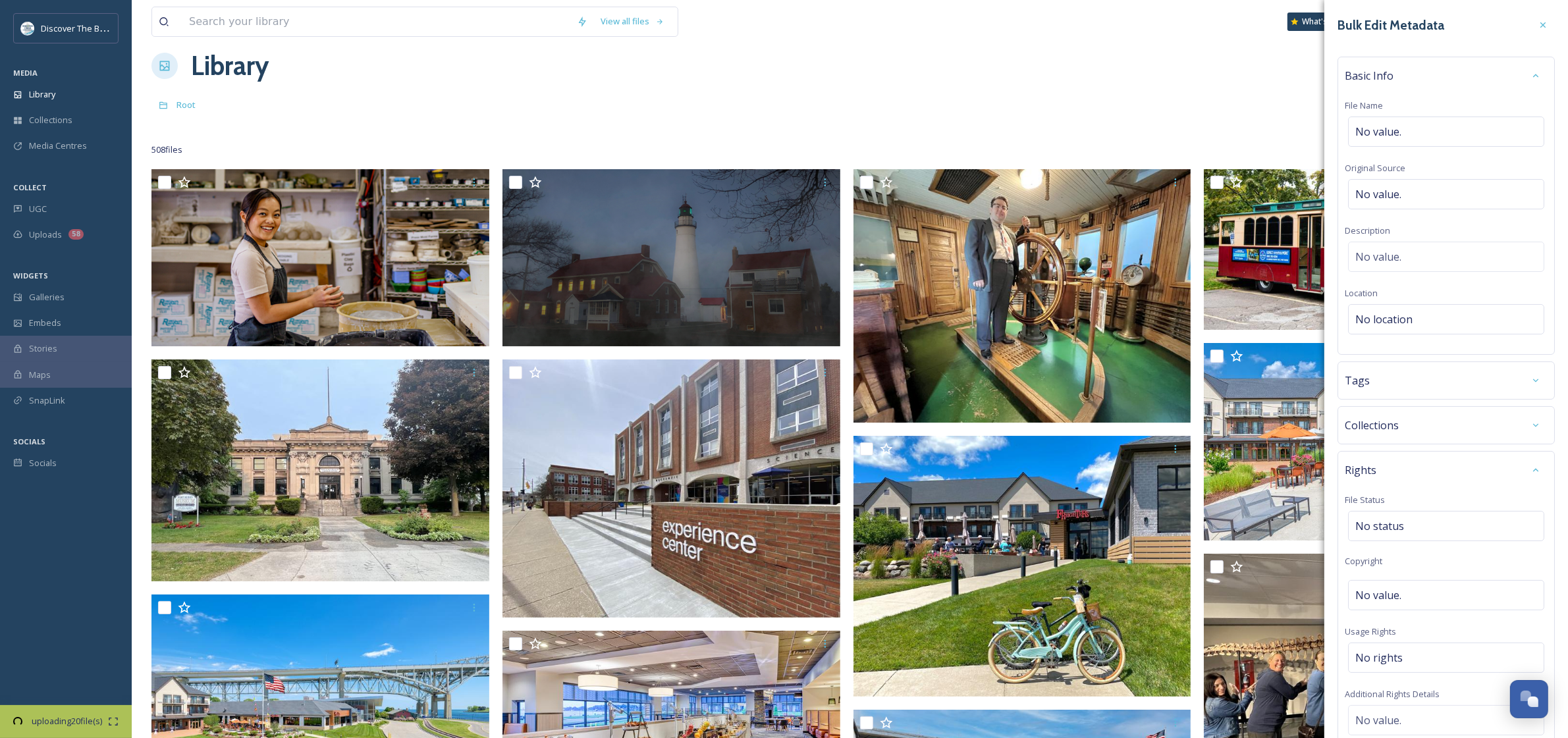
scroll to position [0, 0]
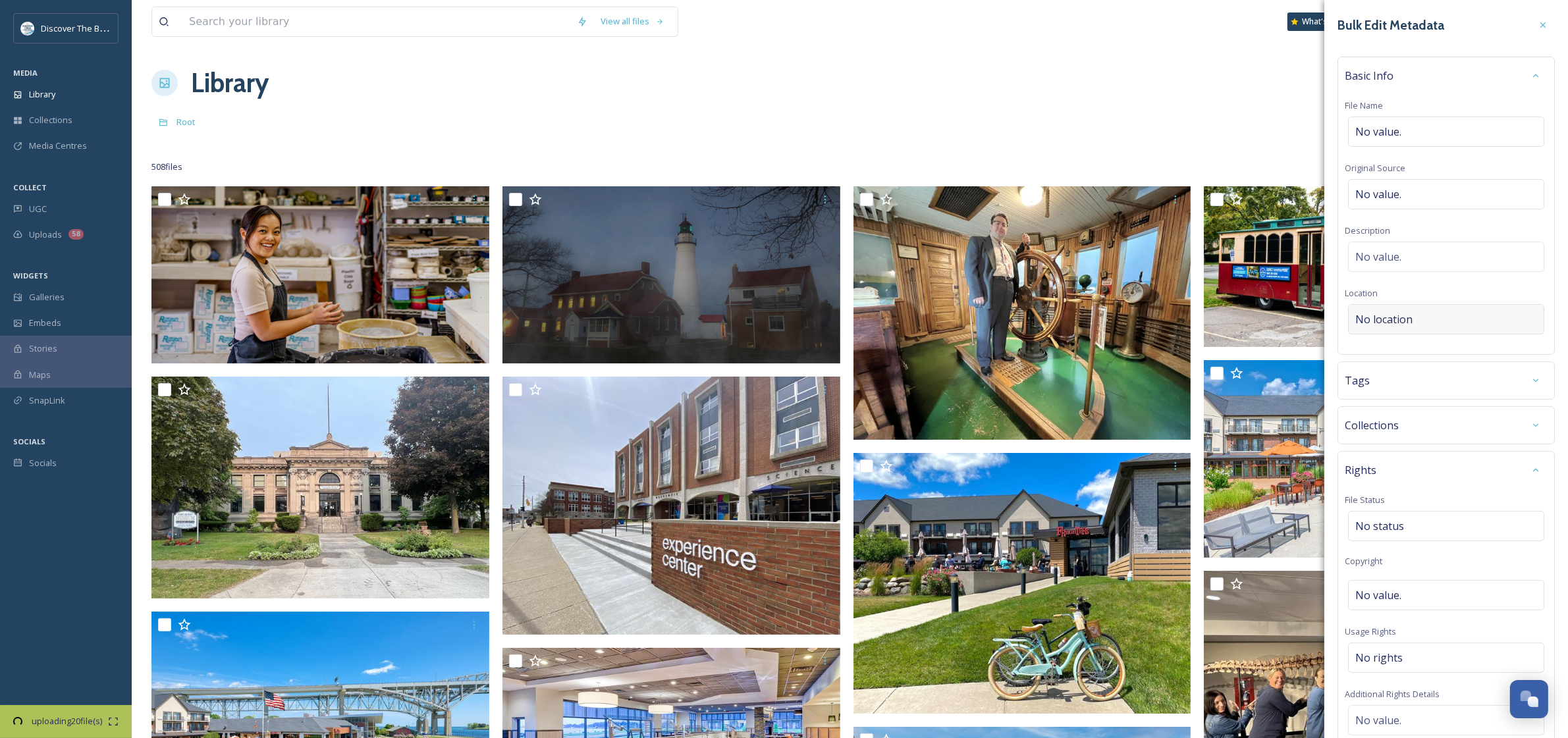
click at [1234, 314] on span "No location" at bounding box center [1384, 320] width 57 height 16
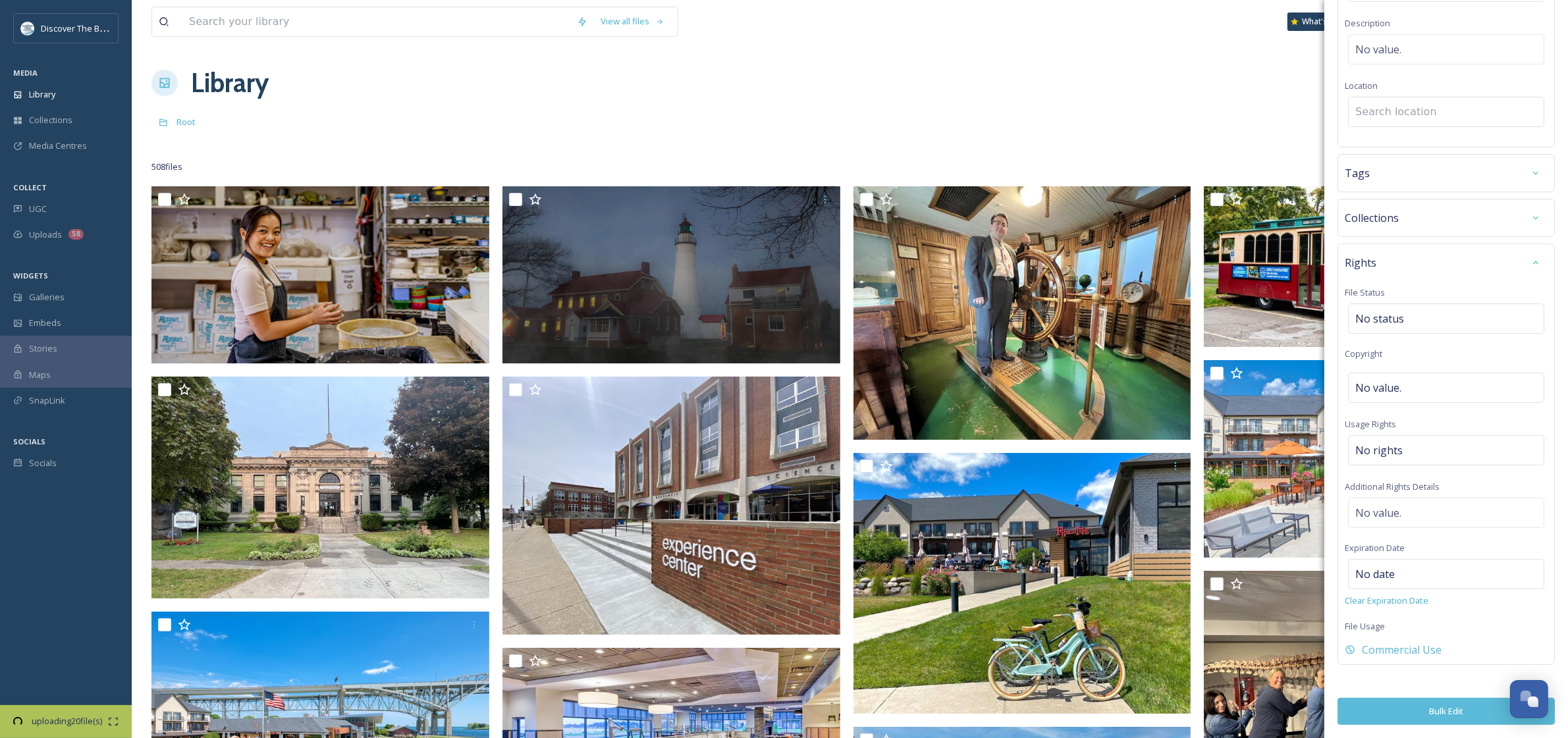
click at [1234, 117] on input at bounding box center [1446, 112] width 195 height 29
type input "[GEOGRAPHIC_DATA]"
click at [1234, 324] on div "No status" at bounding box center [1446, 319] width 196 height 30
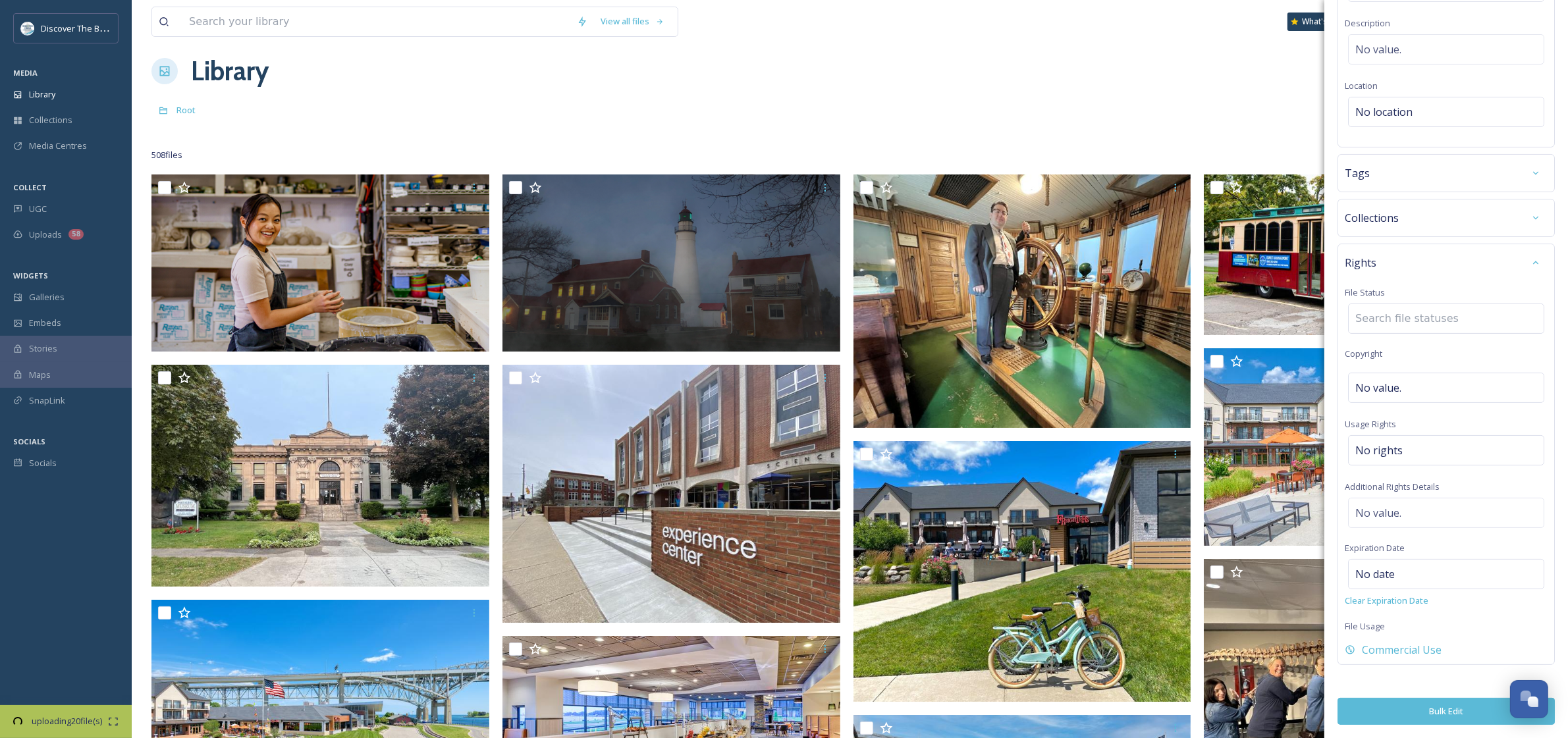
click at [1234, 319] on input at bounding box center [1421, 318] width 145 height 29
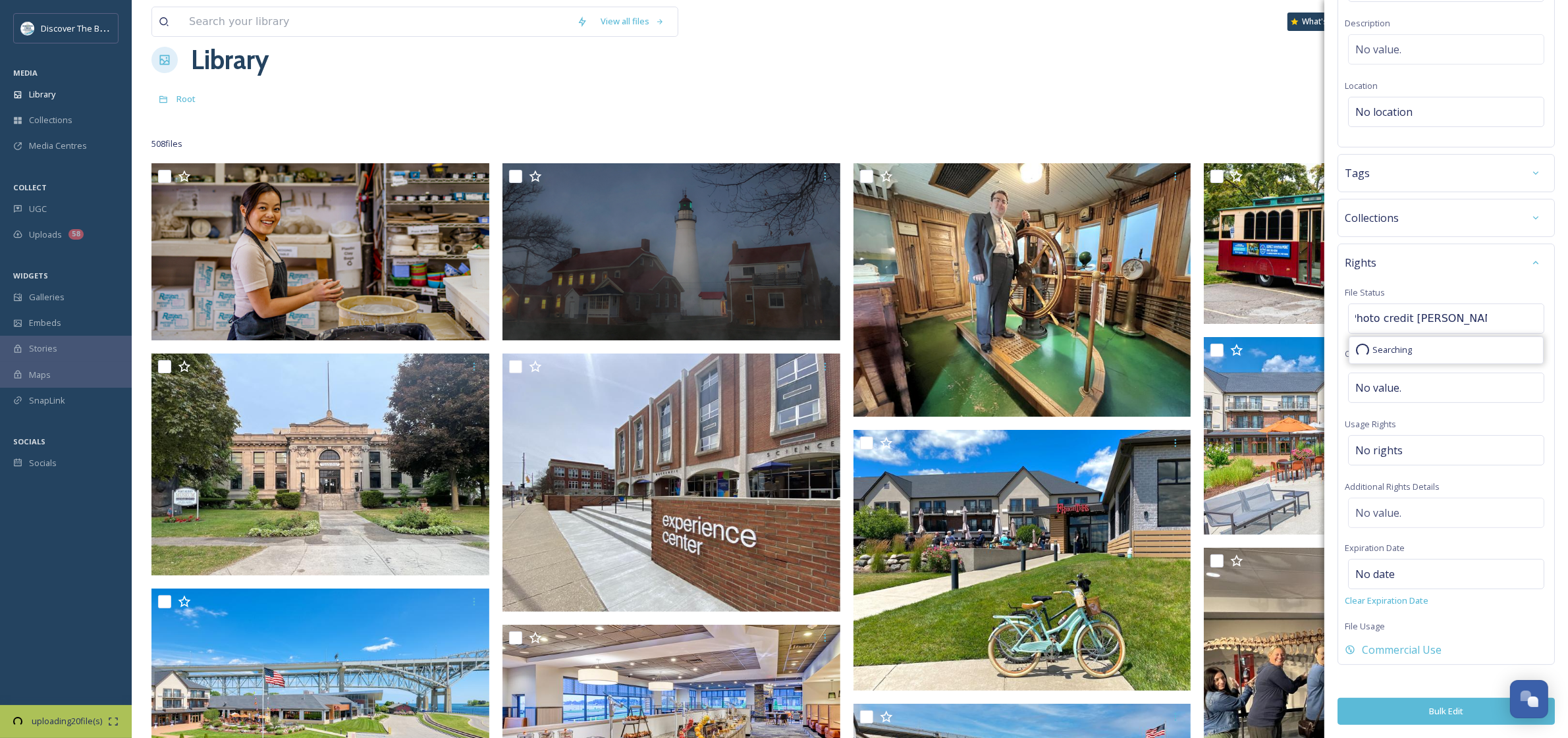
scroll to position [0, 12]
type input "Photo credit [PERSON_NAME]"
click at [1234, 516] on button "Bulk Edit" at bounding box center [1446, 711] width 218 height 27
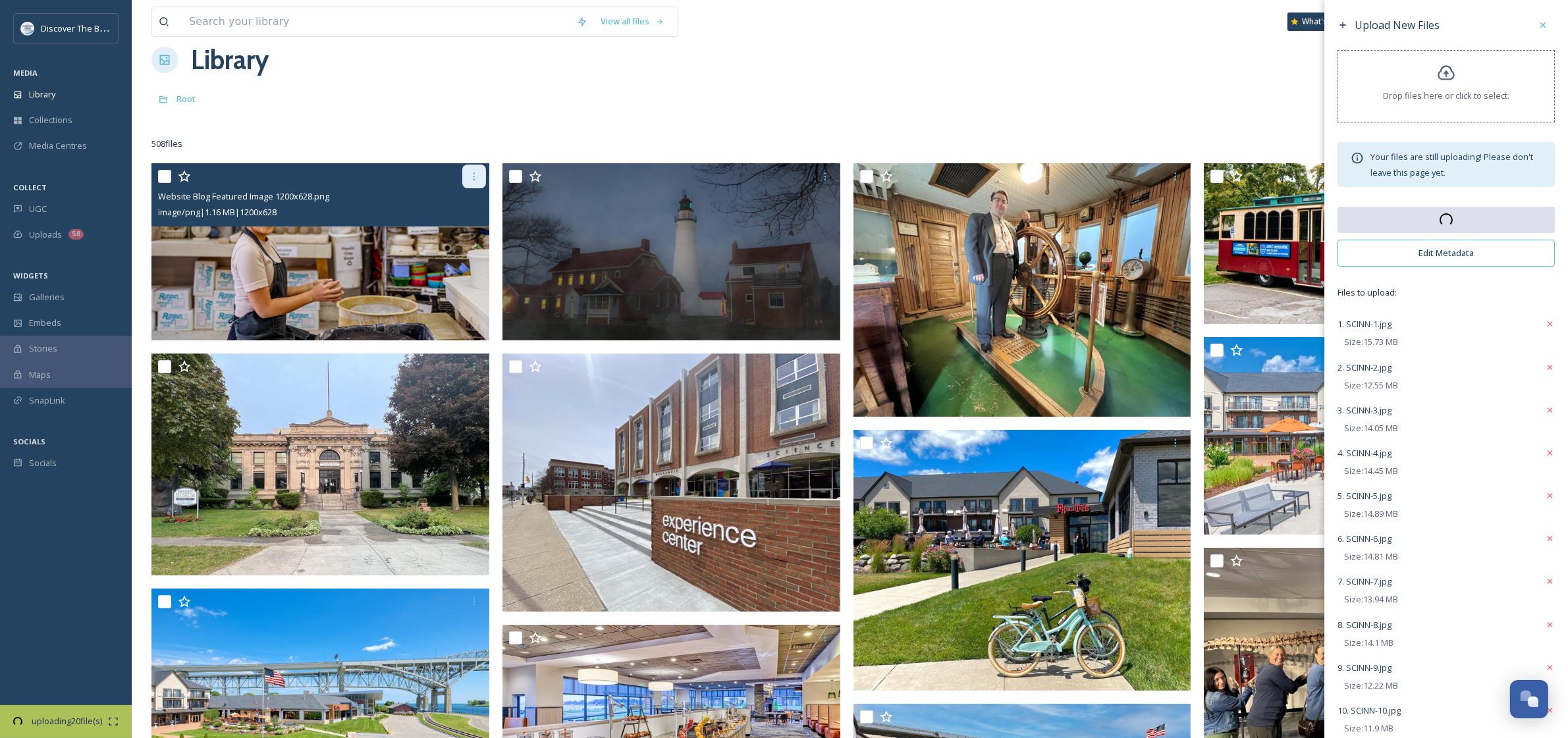
scroll to position [34, 0]
